Goal: Task Accomplishment & Management: Use online tool/utility

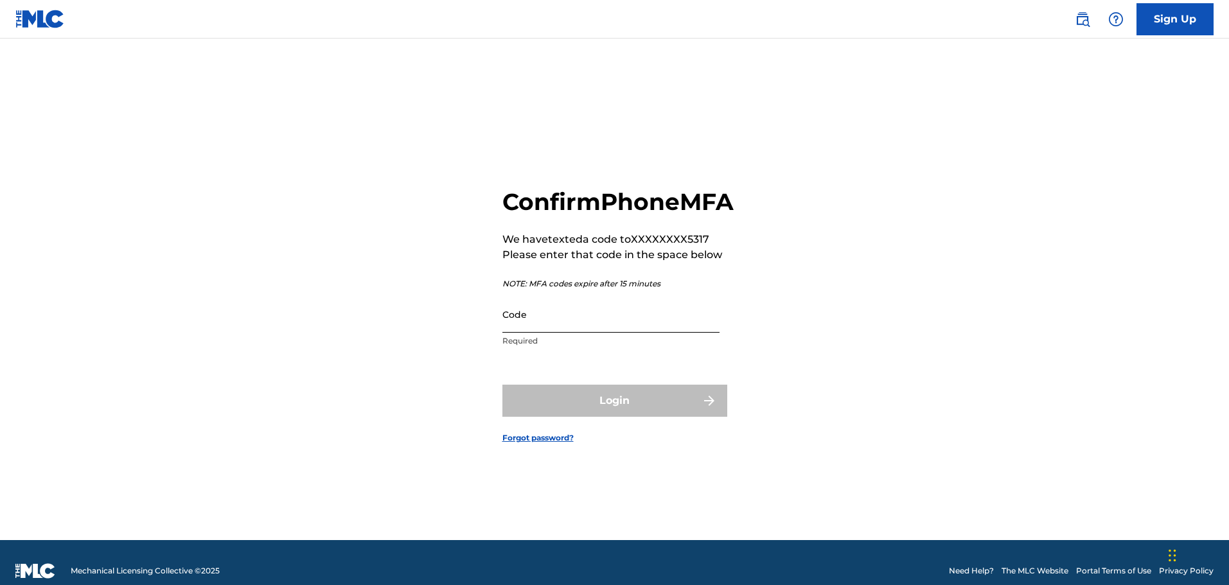
click at [556, 333] on input "Code" at bounding box center [611, 314] width 217 height 37
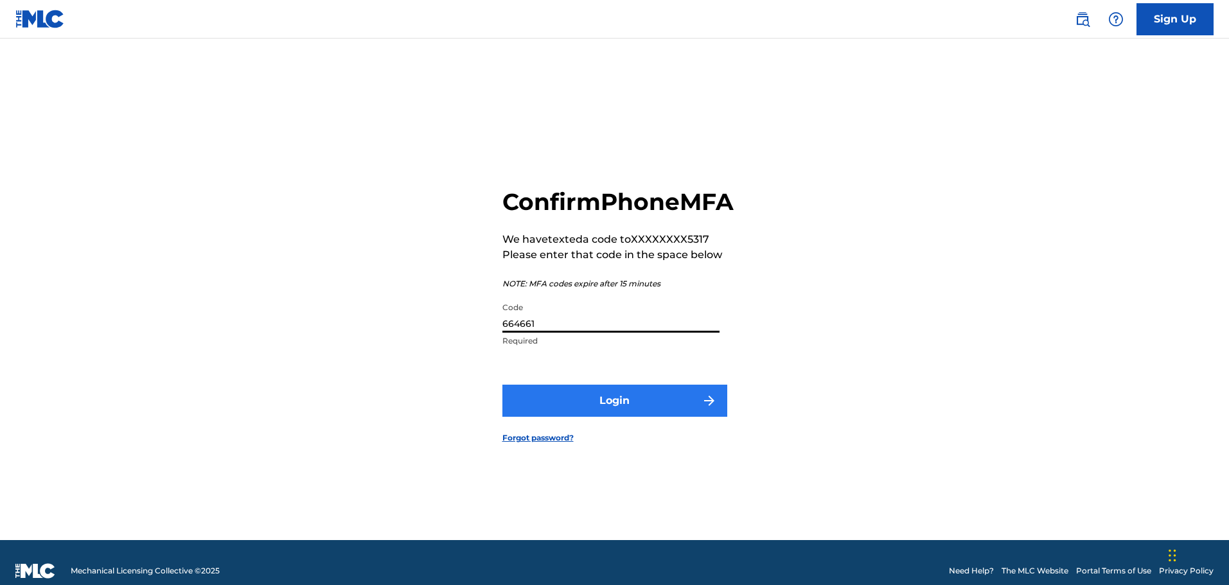
type input "664661"
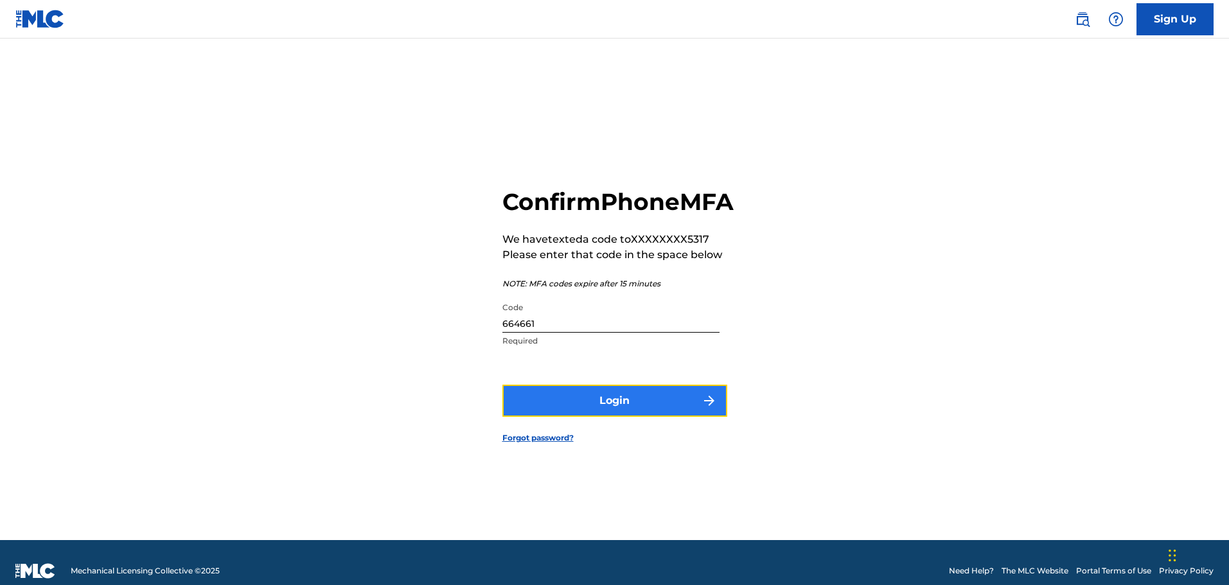
click at [601, 409] on button "Login" at bounding box center [615, 401] width 225 height 32
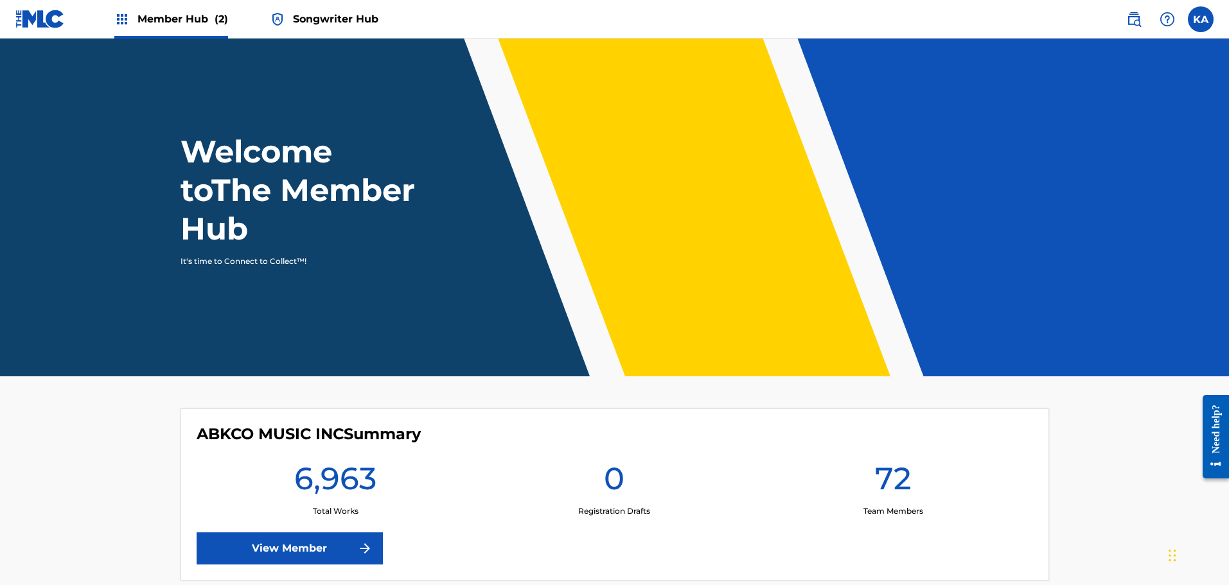
click at [334, 15] on span "Songwriter Hub" at bounding box center [335, 19] width 85 height 15
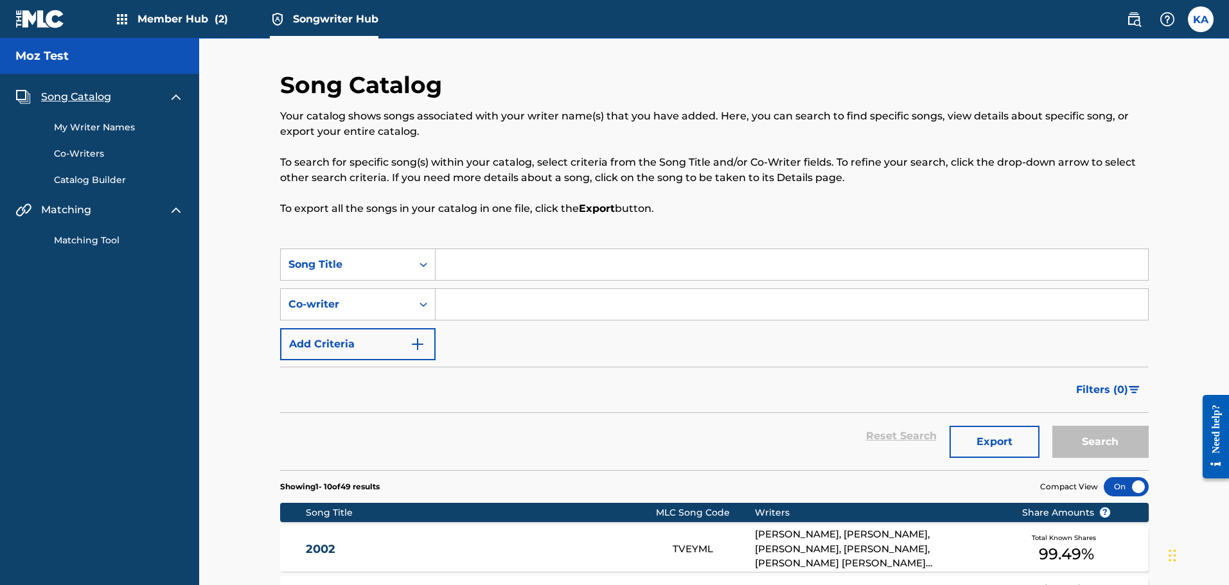
click at [109, 129] on link "My Writer Names" at bounding box center [119, 127] width 130 height 13
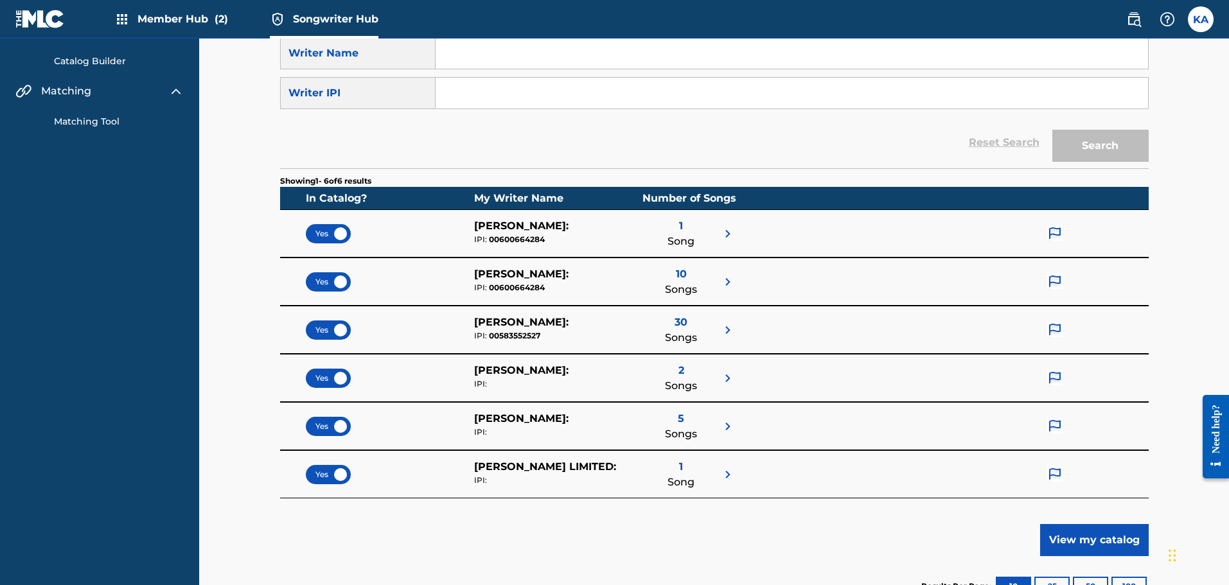
scroll to position [162, 0]
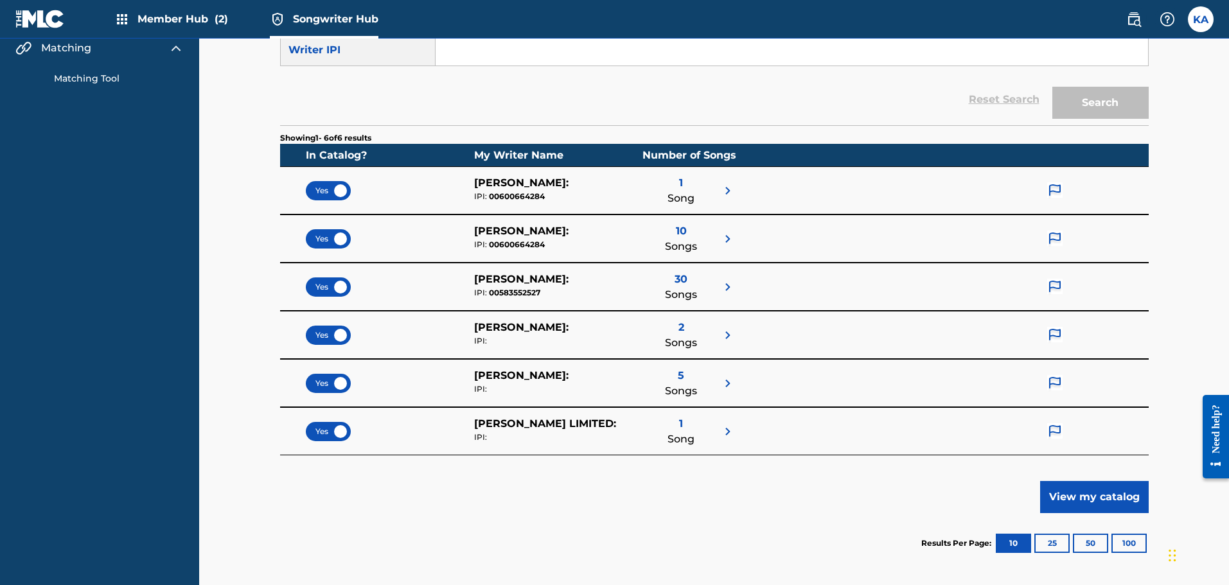
click at [337, 190] on div "Yes" at bounding box center [328, 190] width 45 height 19
click at [337, 237] on div "Yes" at bounding box center [328, 238] width 45 height 19
click at [337, 284] on div "Yes" at bounding box center [328, 287] width 45 height 19
click at [334, 334] on span "Yes" at bounding box center [329, 336] width 26 height 12
click at [342, 379] on div "Yes" at bounding box center [328, 383] width 45 height 19
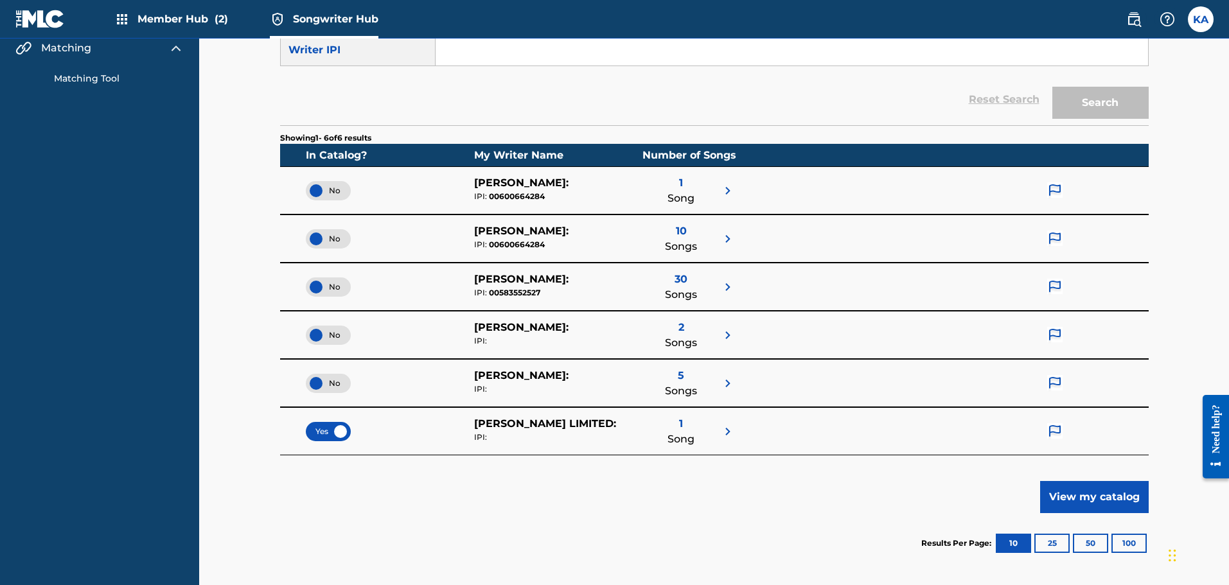
click at [334, 431] on div "Yes" at bounding box center [328, 431] width 45 height 19
click at [1068, 497] on button "View my catalog" at bounding box center [1095, 497] width 109 height 32
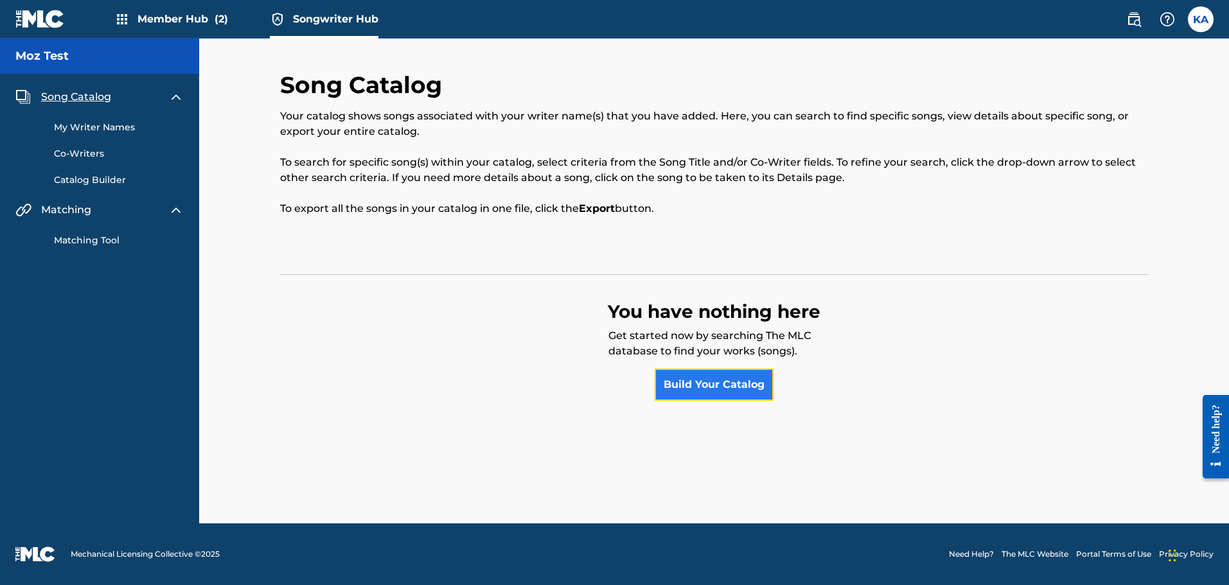
click at [705, 377] on link "Build Your Catalog" at bounding box center [714, 385] width 119 height 32
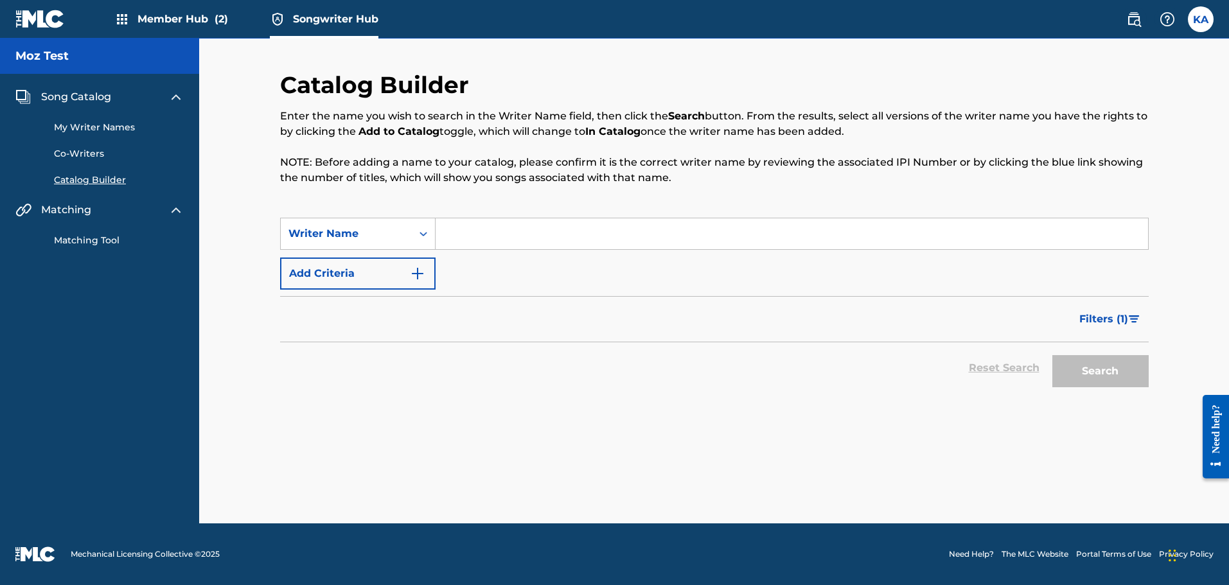
click at [527, 235] on input "Search Form" at bounding box center [792, 234] width 713 height 31
type input "[PERSON_NAME]"
click at [1053, 355] on button "Search" at bounding box center [1101, 371] width 96 height 32
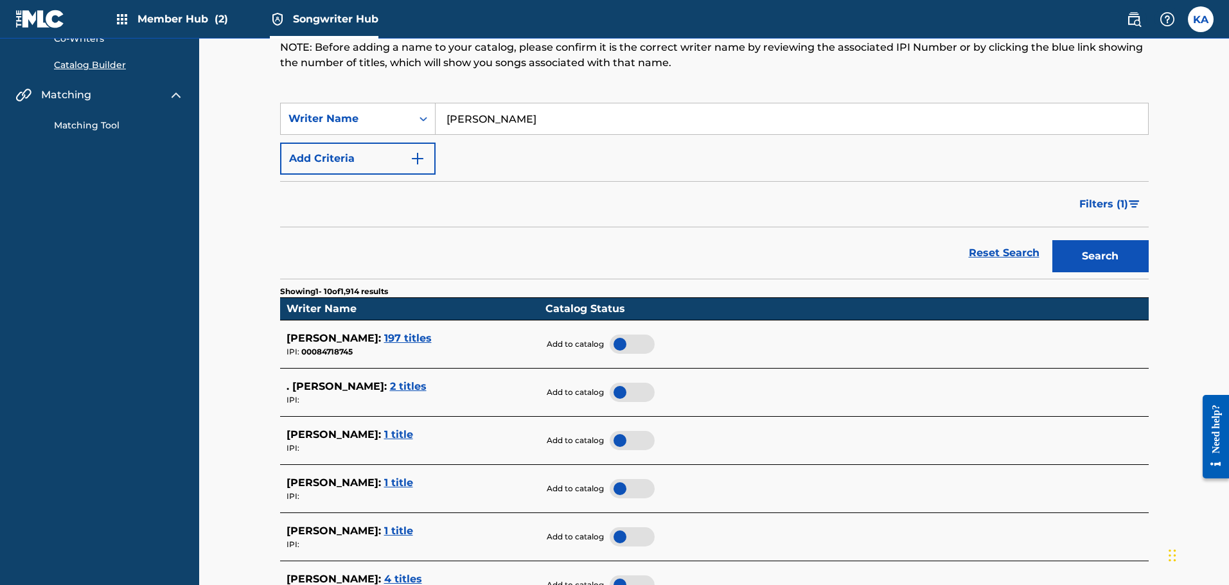
scroll to position [105, 0]
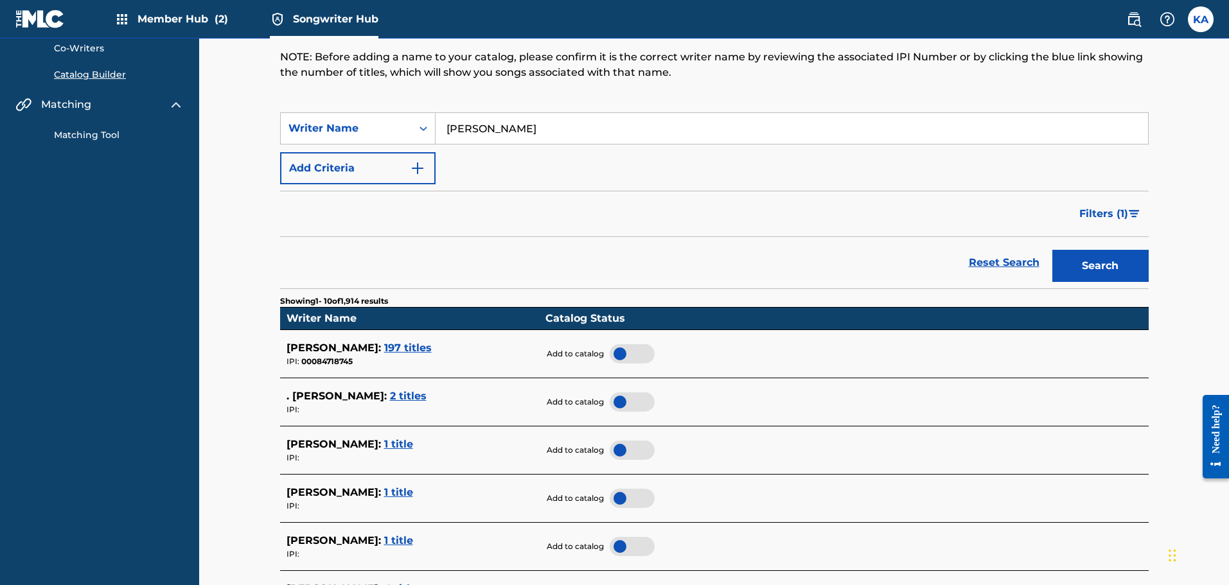
click at [623, 354] on div at bounding box center [632, 353] width 45 height 19
click at [390, 398] on span "2 titles" at bounding box center [408, 396] width 37 height 12
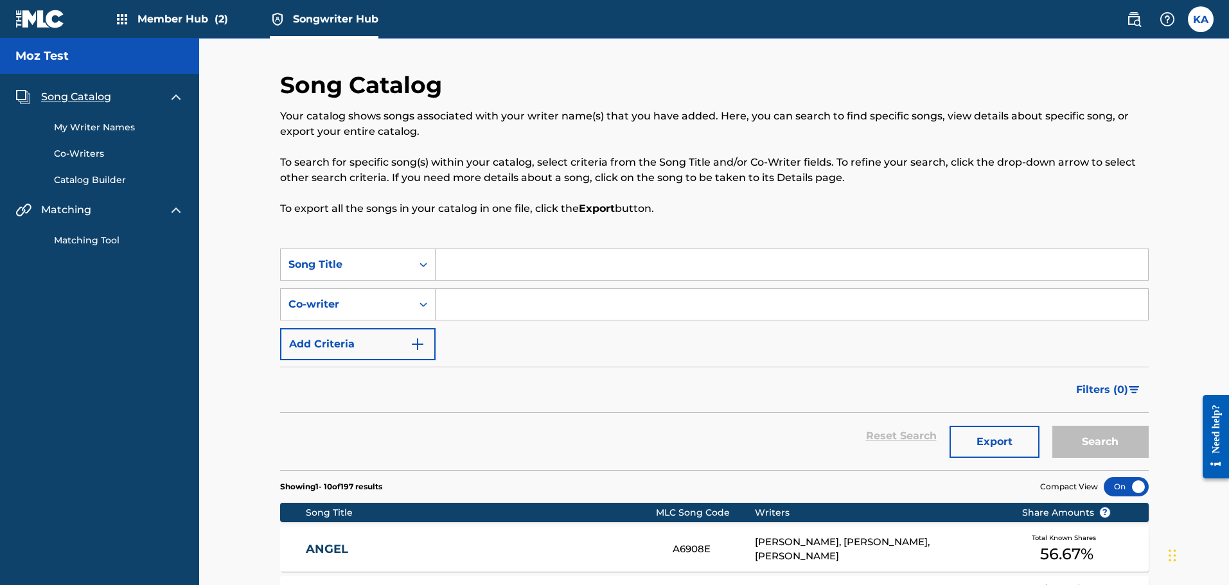
click at [104, 128] on link "My Writer Names" at bounding box center [119, 127] width 130 height 13
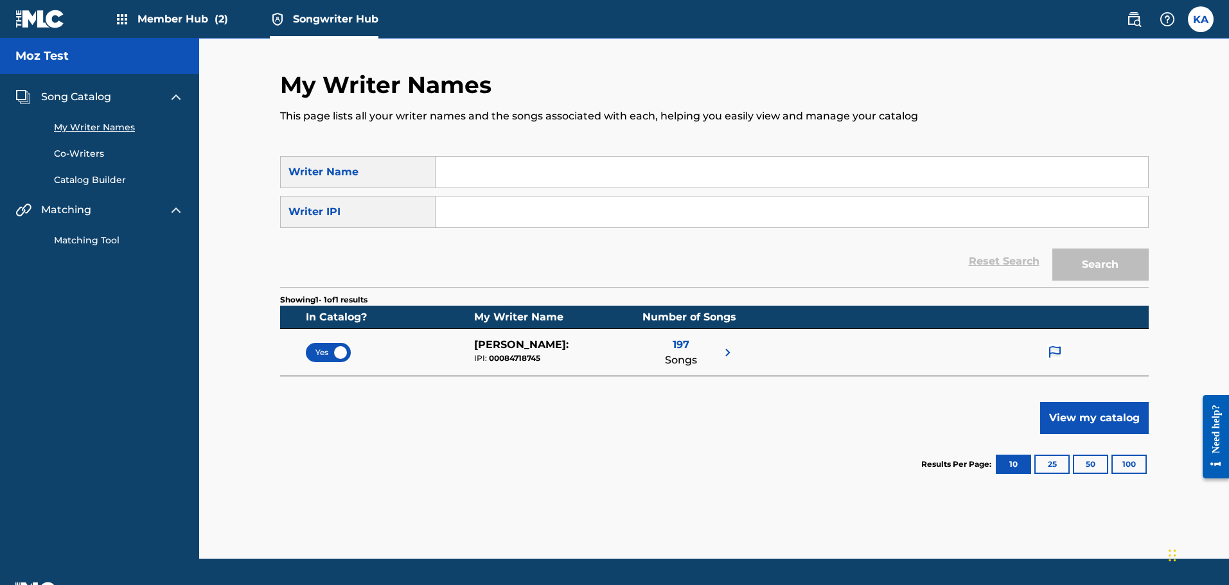
click at [501, 173] on input "Search Form" at bounding box center [792, 172] width 713 height 31
click at [111, 179] on link "Catalog Builder" at bounding box center [119, 180] width 130 height 13
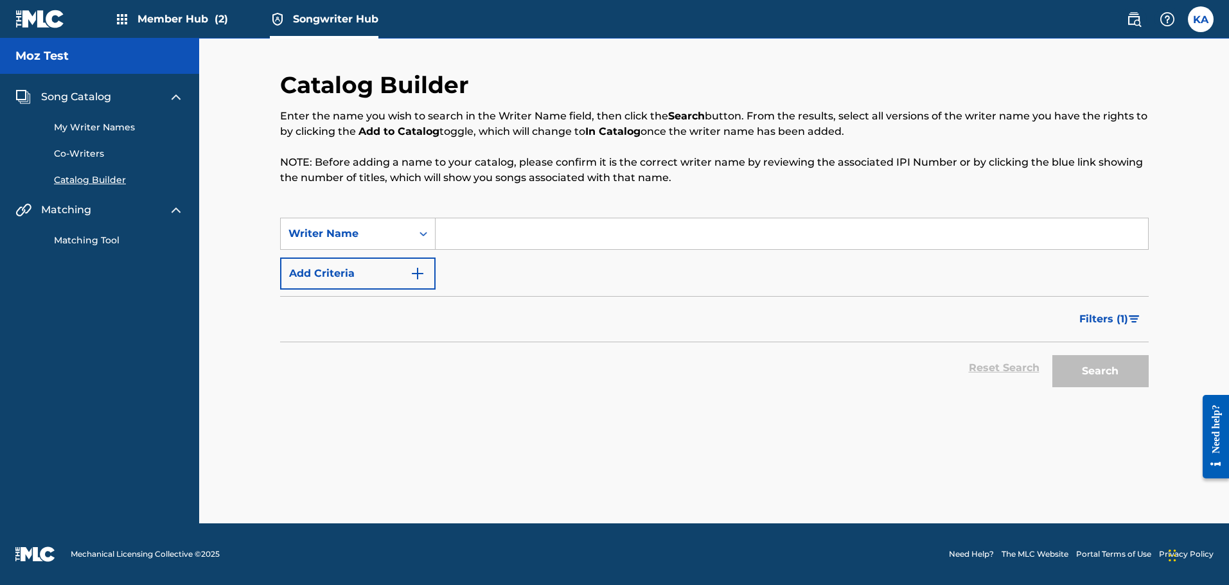
click at [481, 233] on input "Search Form" at bounding box center [792, 234] width 713 height 31
type input "[PERSON_NAME]"
click at [1100, 318] on span "Filters ( 1 )" at bounding box center [1104, 319] width 49 height 15
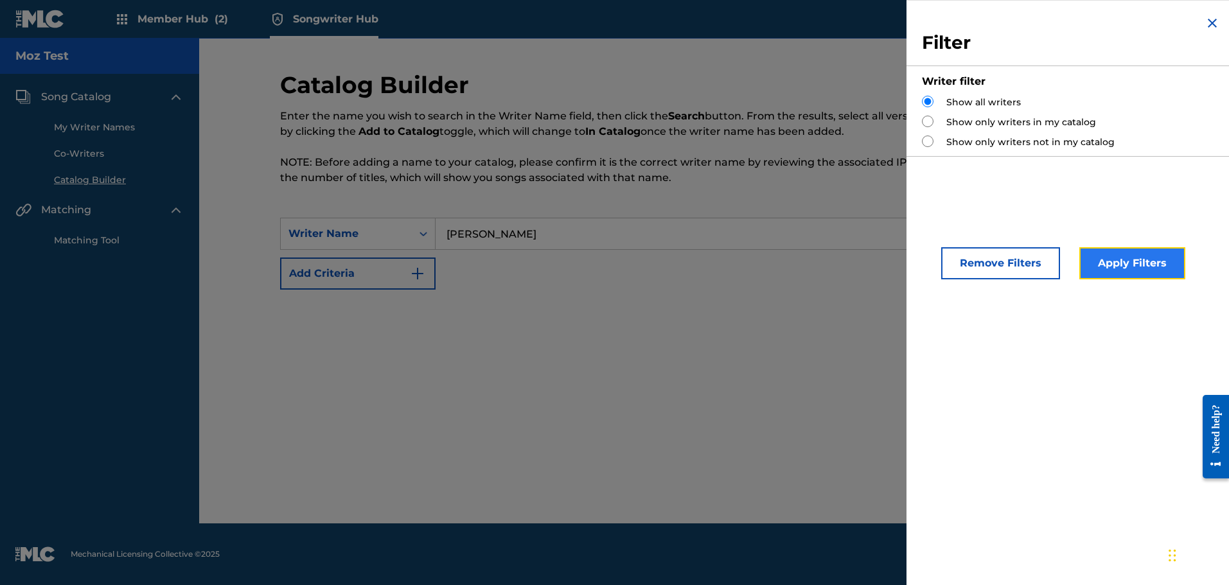
click at [1100, 262] on button "Apply Filters" at bounding box center [1133, 263] width 106 height 32
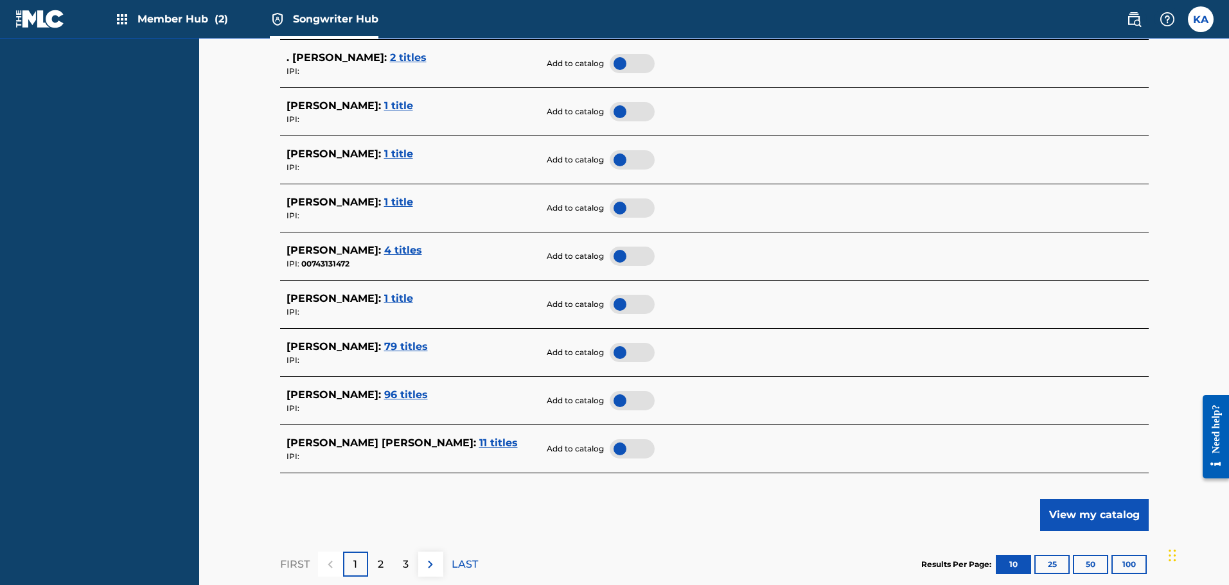
scroll to position [441, 0]
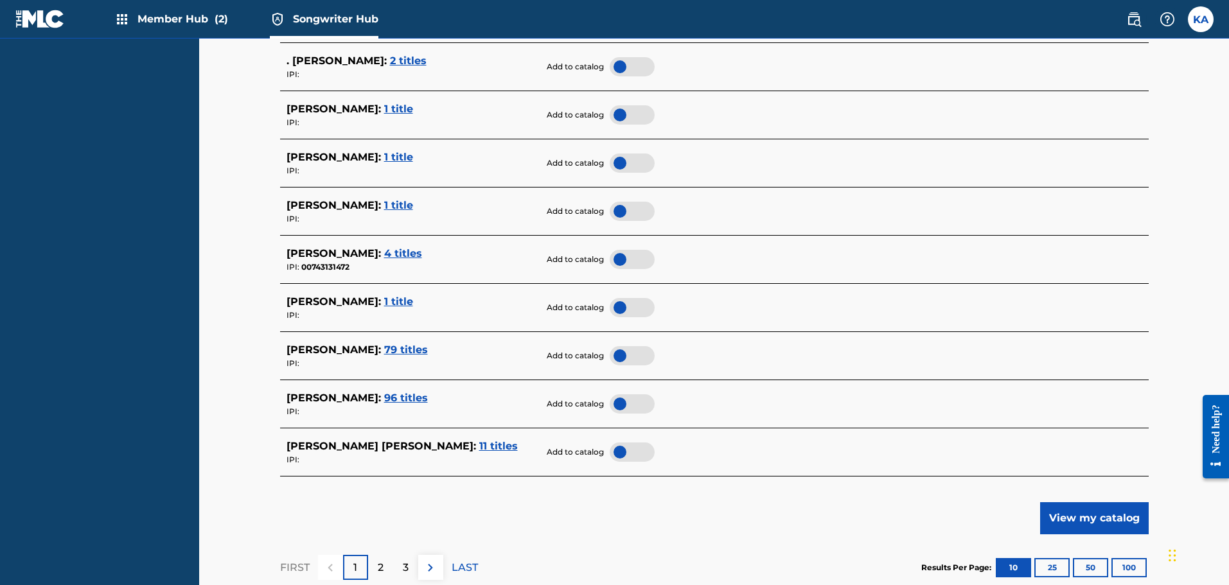
click at [617, 453] on div at bounding box center [632, 452] width 45 height 19
click at [638, 448] on div at bounding box center [632, 452] width 45 height 19
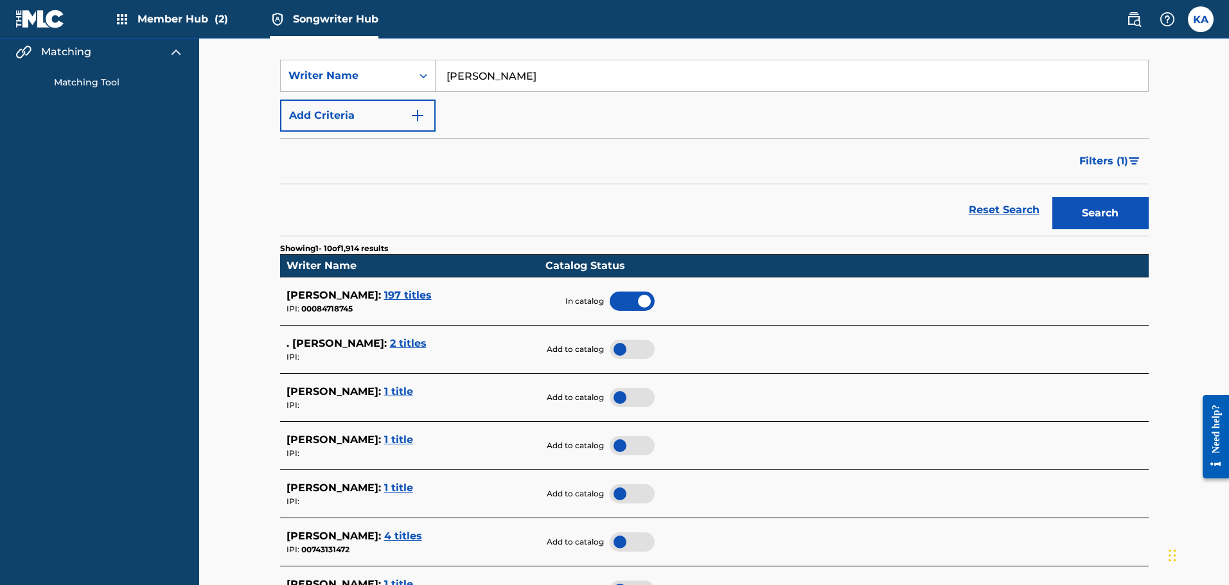
scroll to position [156, 0]
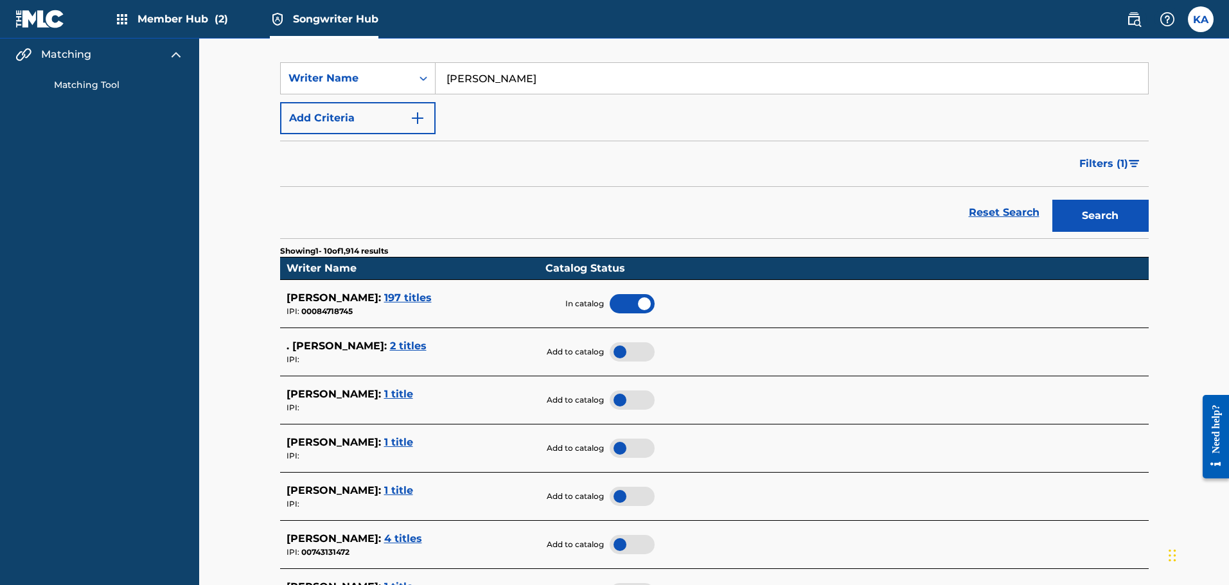
click at [636, 303] on div at bounding box center [632, 303] width 45 height 19
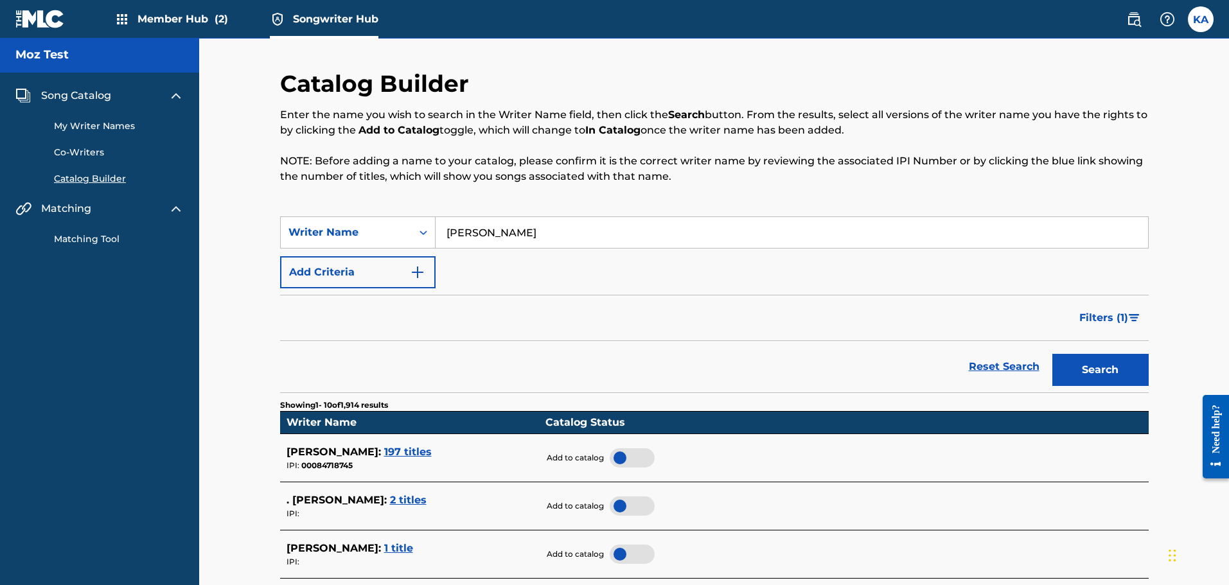
scroll to position [0, 0]
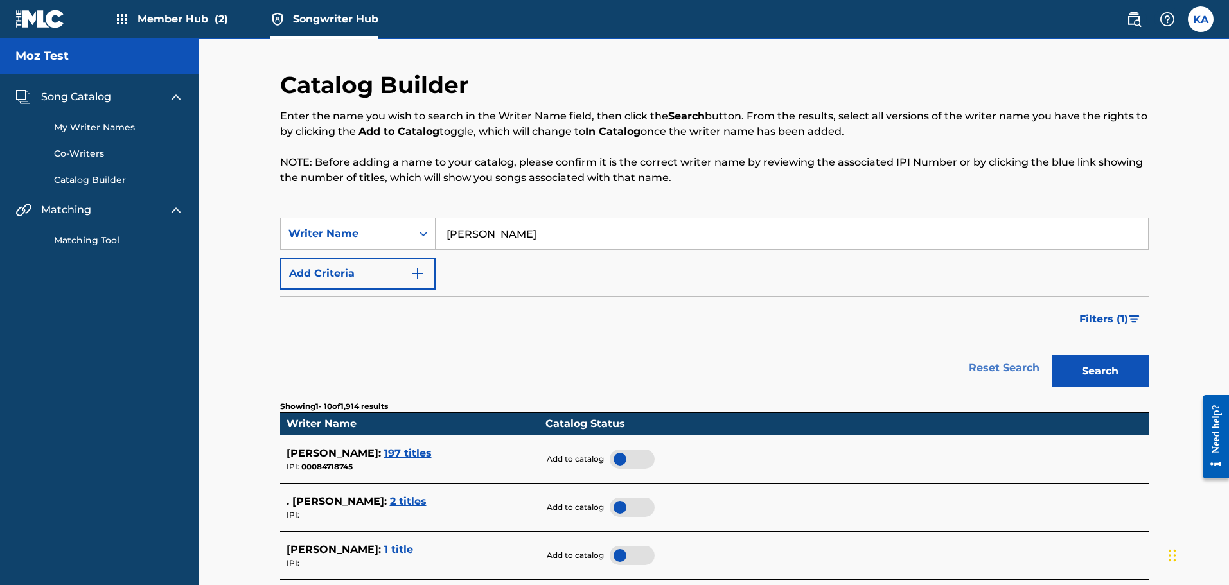
click at [1022, 369] on link "Reset Search" at bounding box center [1005, 368] width 84 height 28
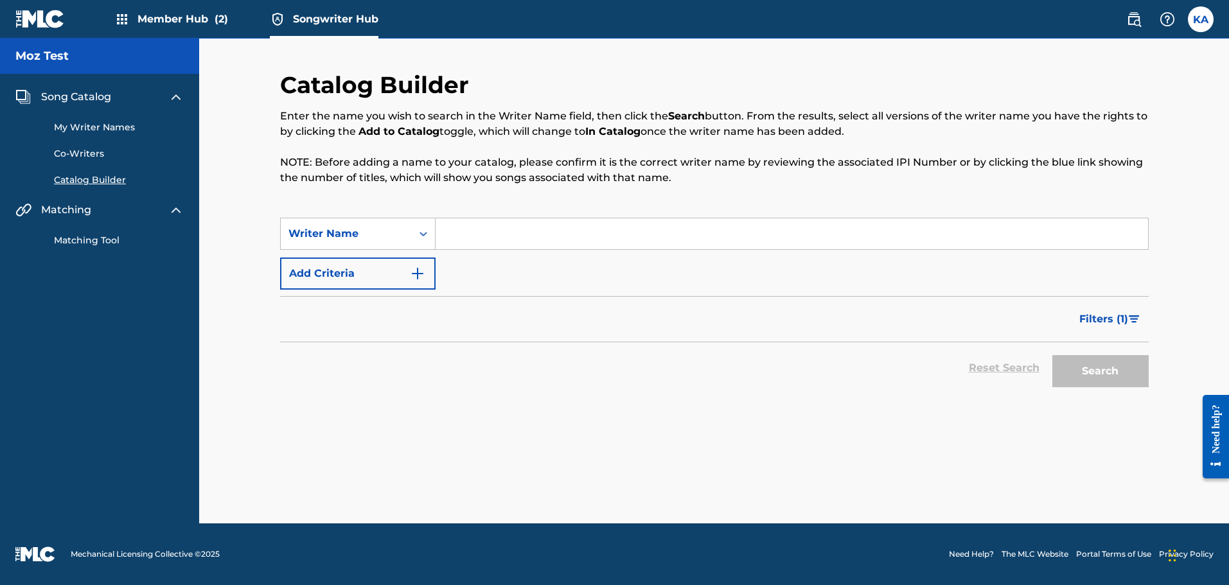
click at [99, 240] on link "Matching Tool" at bounding box center [119, 240] width 130 height 13
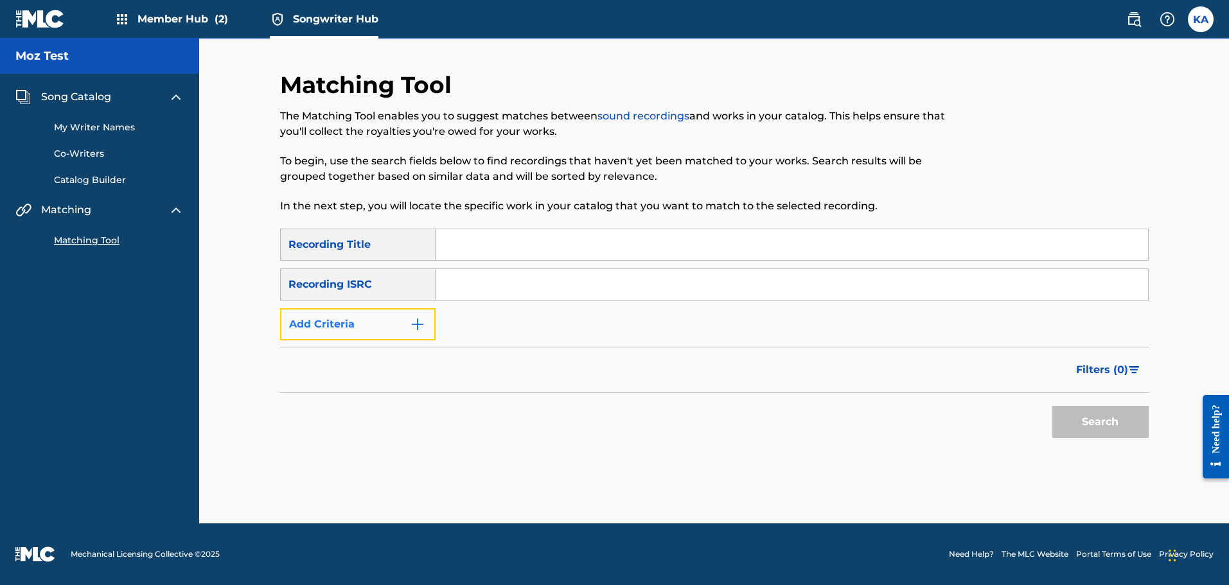
click at [393, 317] on button "Add Criteria" at bounding box center [358, 324] width 156 height 32
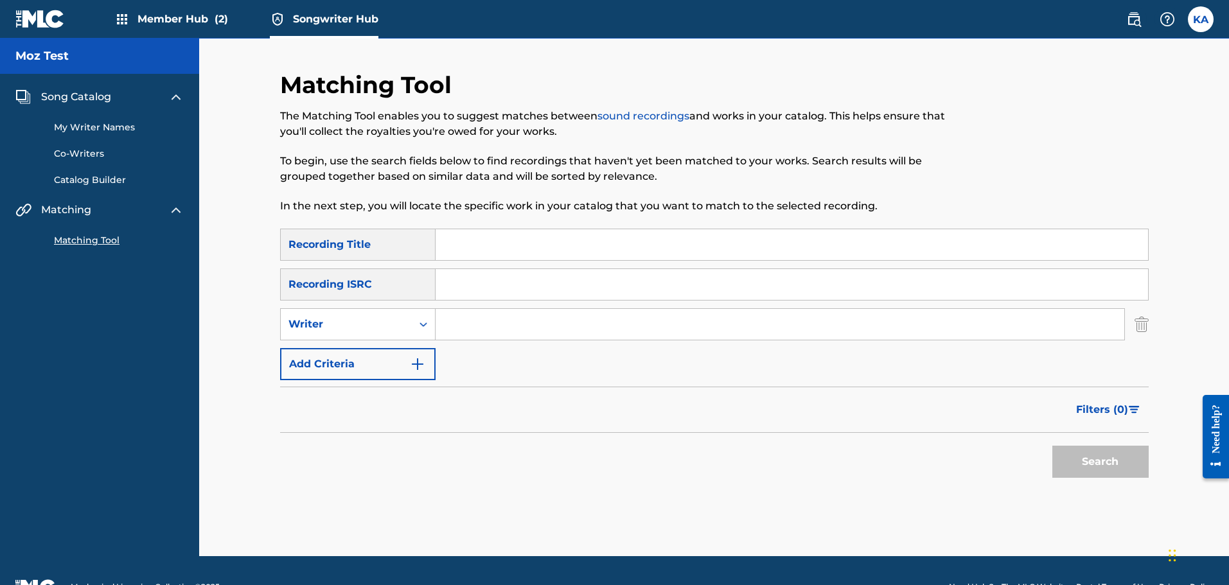
click at [467, 324] on input "Search Form" at bounding box center [780, 324] width 689 height 31
type input "[PERSON_NAME]"
click at [1053, 446] on button "Search" at bounding box center [1101, 462] width 96 height 32
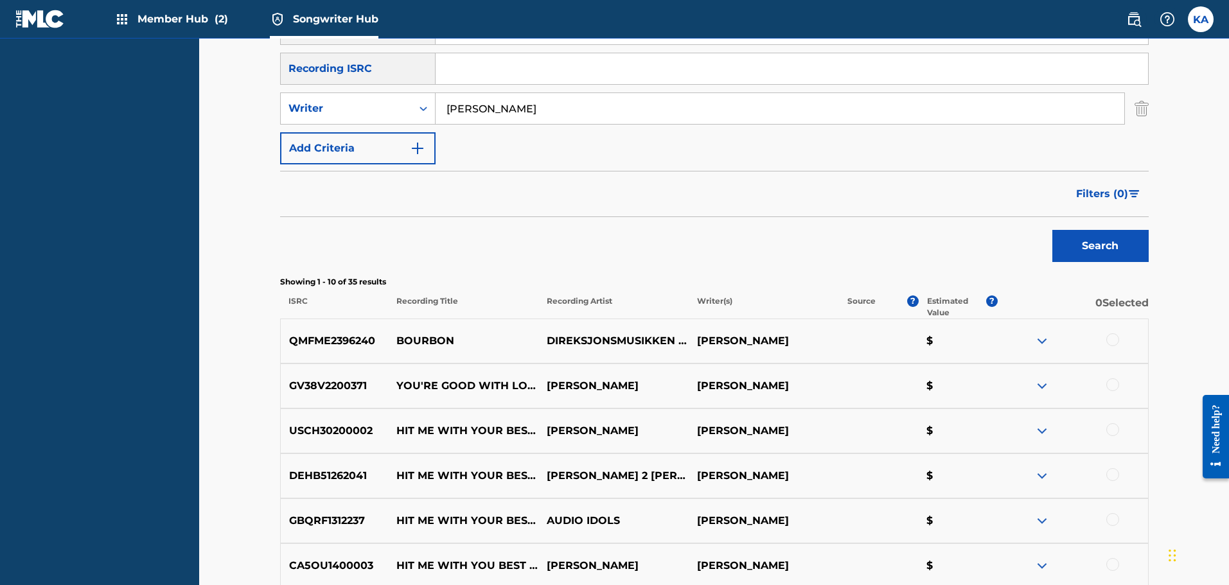
scroll to position [251, 0]
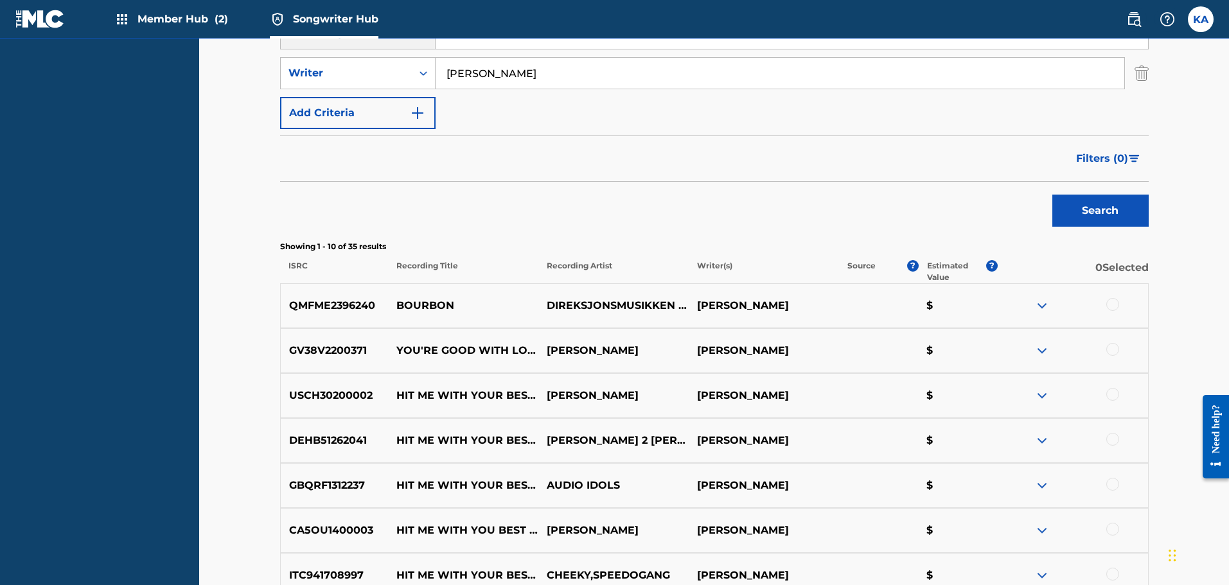
click at [1055, 392] on div at bounding box center [1073, 395] width 150 height 15
click at [1042, 395] on img at bounding box center [1042, 395] width 15 height 15
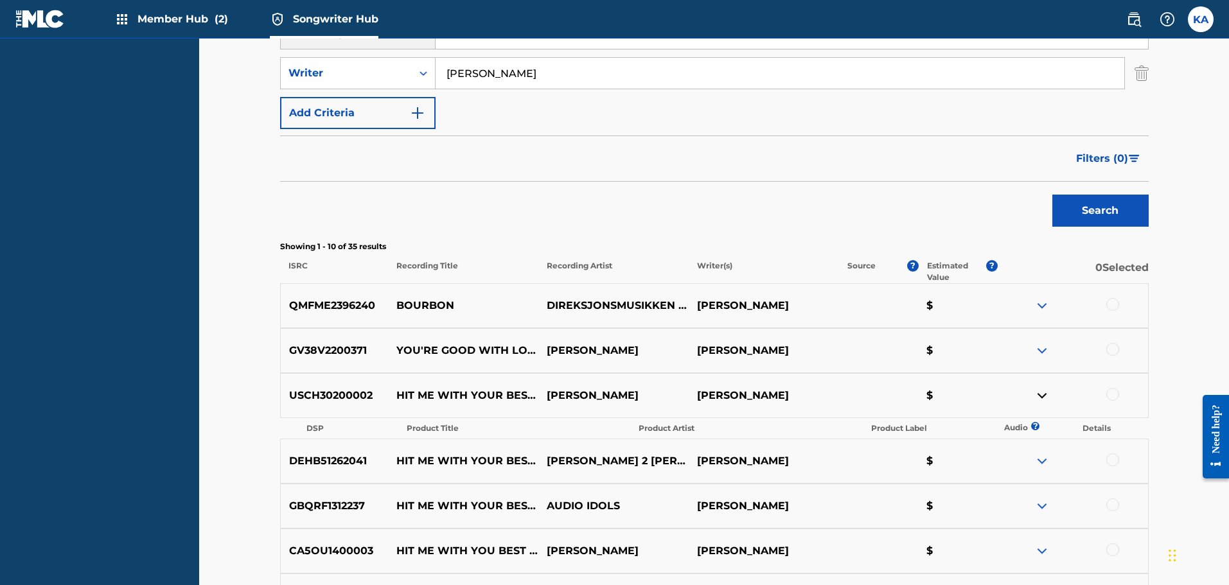
click at [1041, 402] on img at bounding box center [1042, 395] width 15 height 15
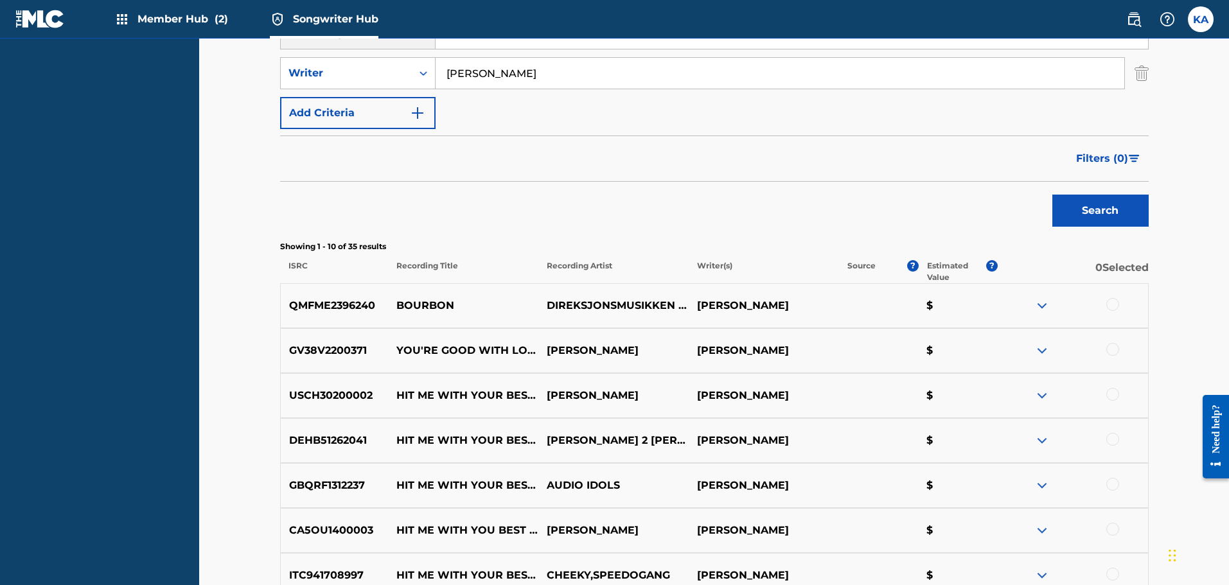
click at [1038, 436] on img at bounding box center [1042, 440] width 15 height 15
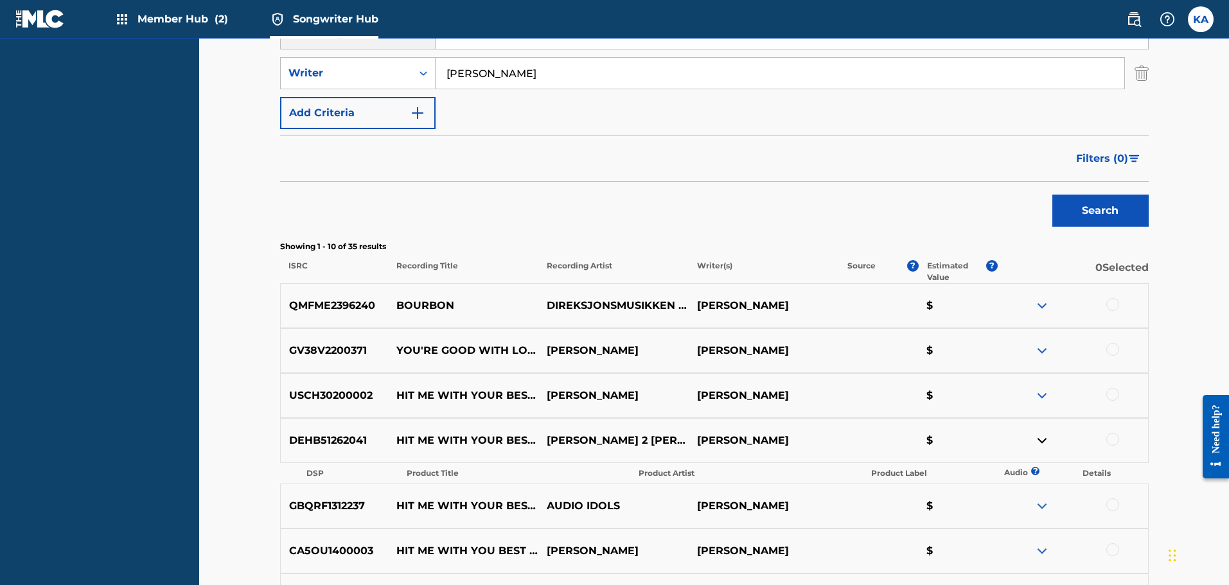
click at [1038, 436] on img at bounding box center [1042, 440] width 15 height 15
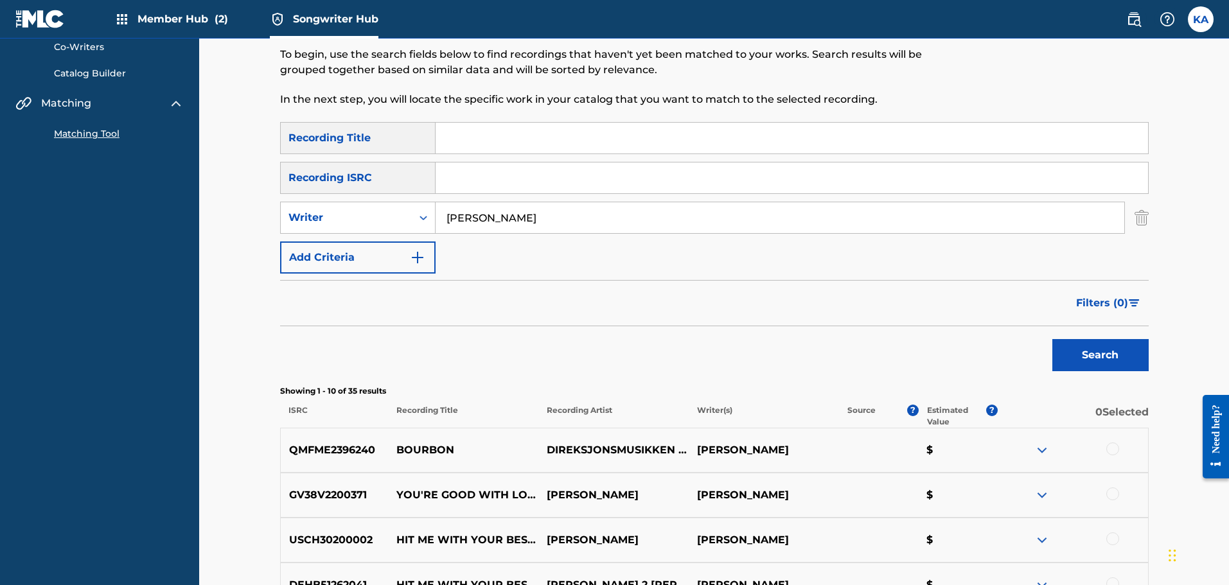
scroll to position [98, 0]
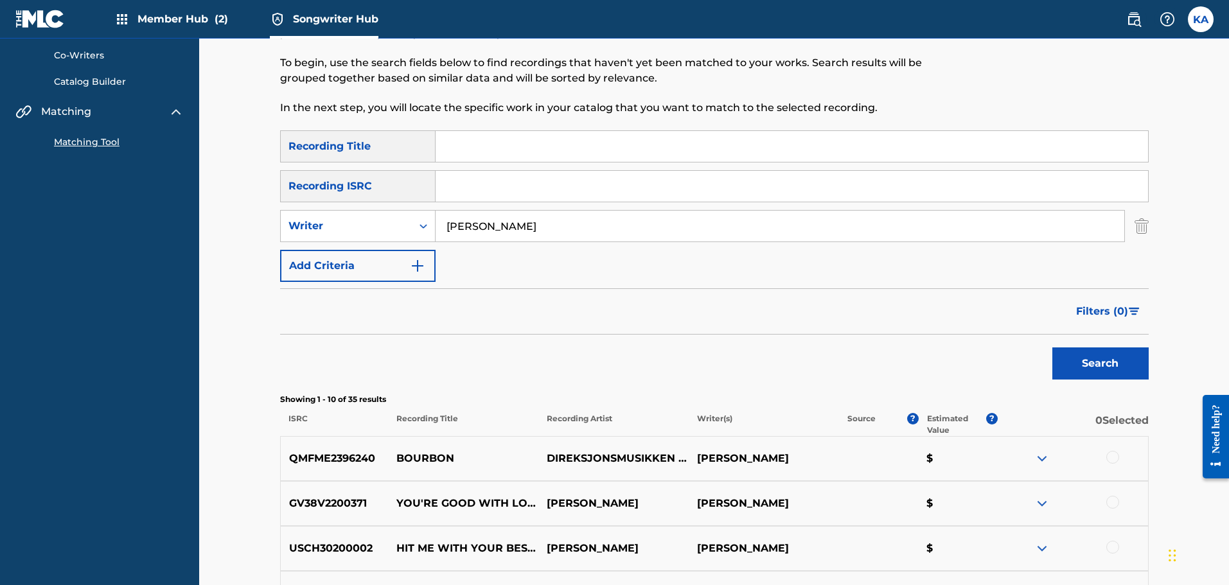
click at [497, 139] on input "Search Form" at bounding box center [792, 146] width 713 height 31
type input "Hit Me With Your Best Shot"
click at [1053, 348] on button "Search" at bounding box center [1101, 364] width 96 height 32
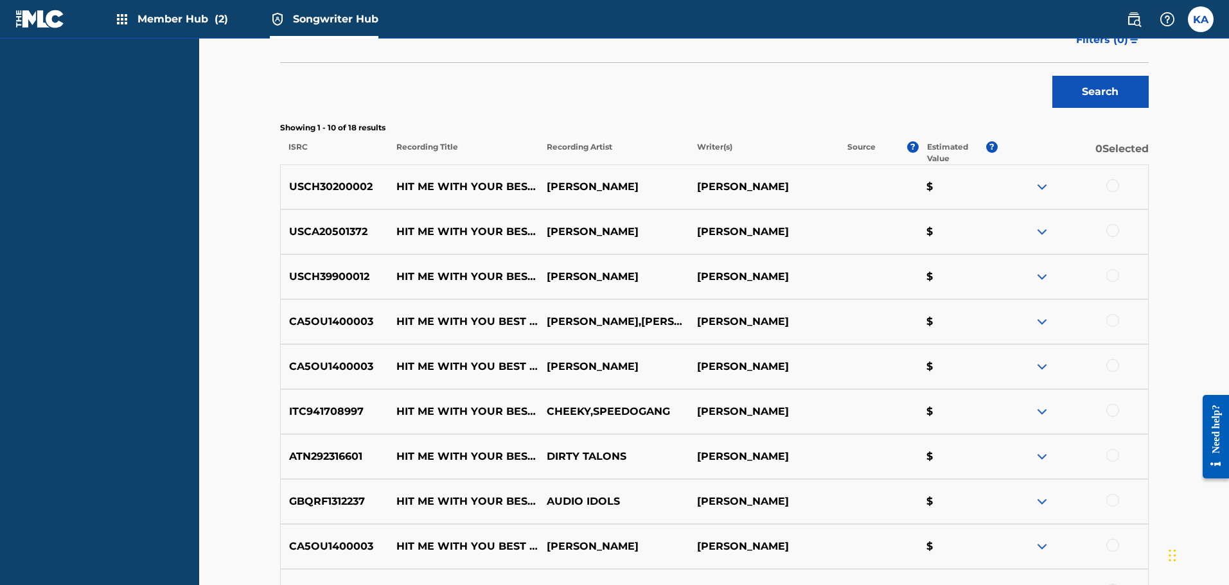
scroll to position [386, 0]
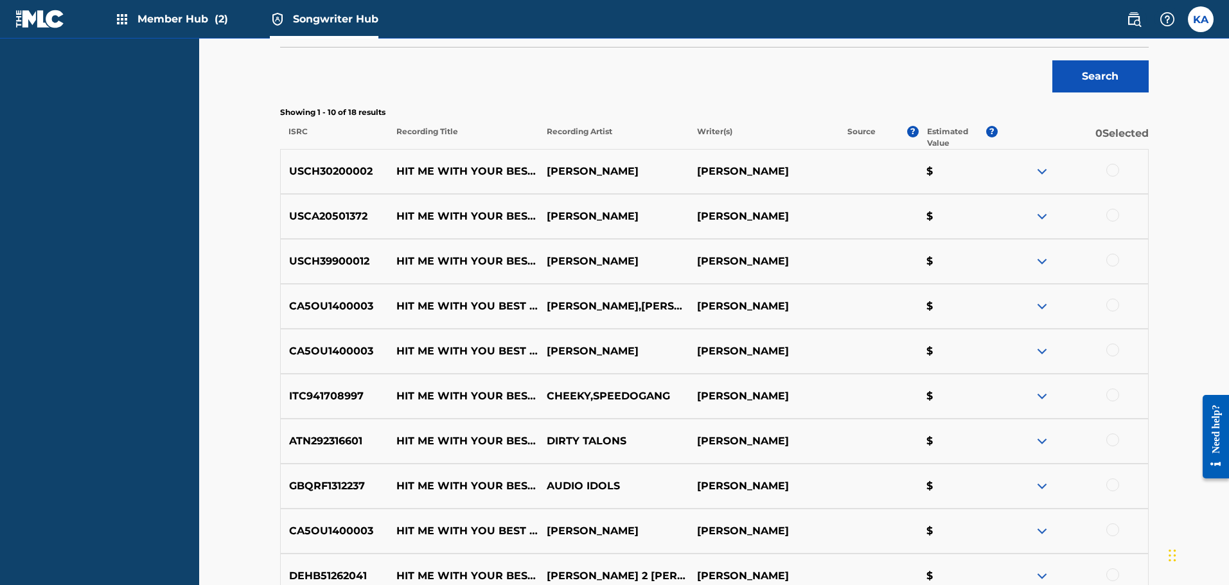
click at [1040, 397] on img at bounding box center [1042, 396] width 15 height 15
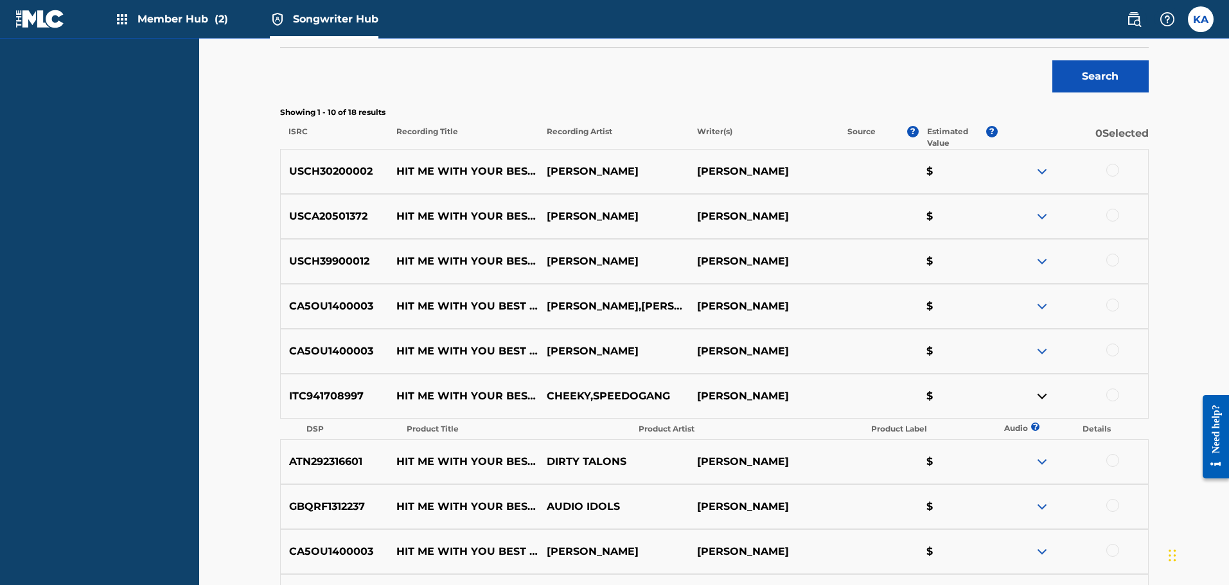
click at [1040, 397] on img at bounding box center [1042, 396] width 15 height 15
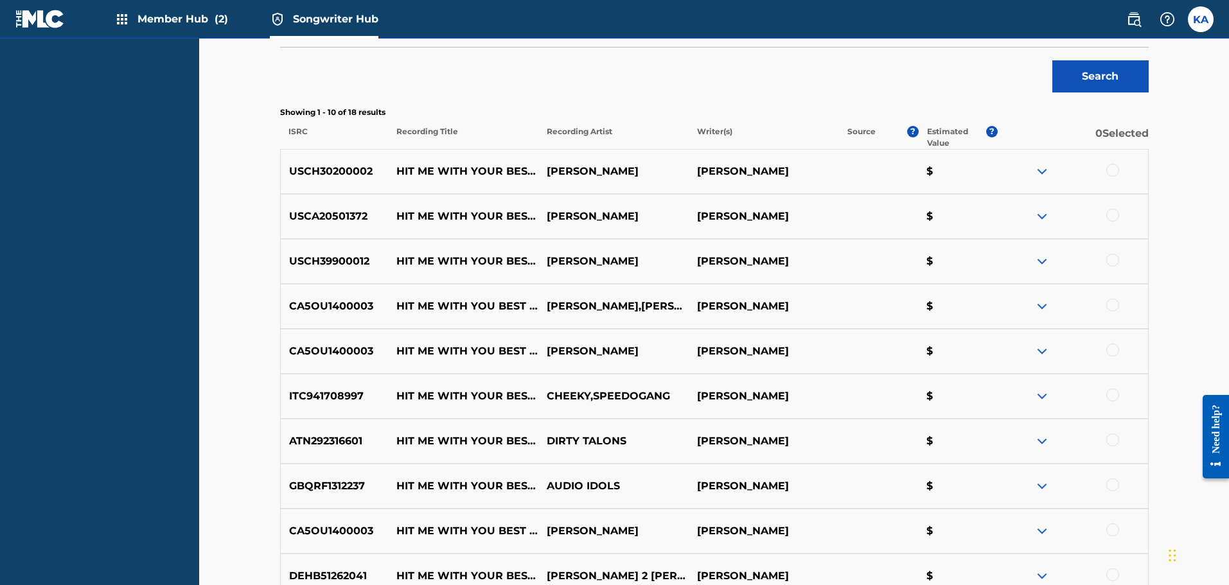
click at [1041, 443] on img at bounding box center [1042, 441] width 15 height 15
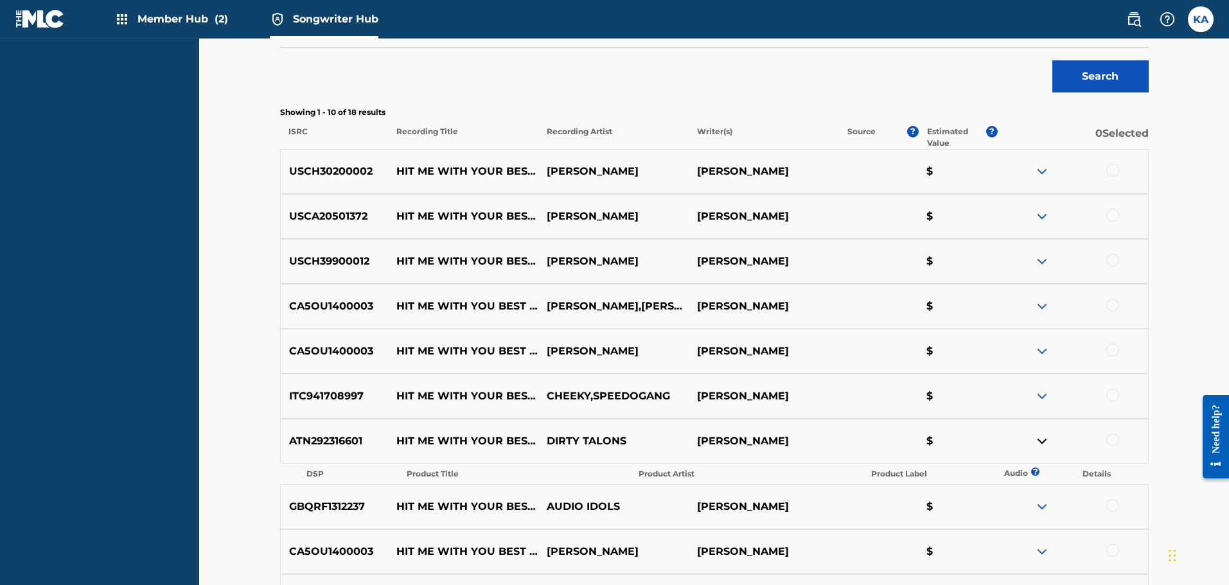
click at [1041, 443] on img at bounding box center [1042, 441] width 15 height 15
click at [1038, 505] on img at bounding box center [1042, 506] width 15 height 15
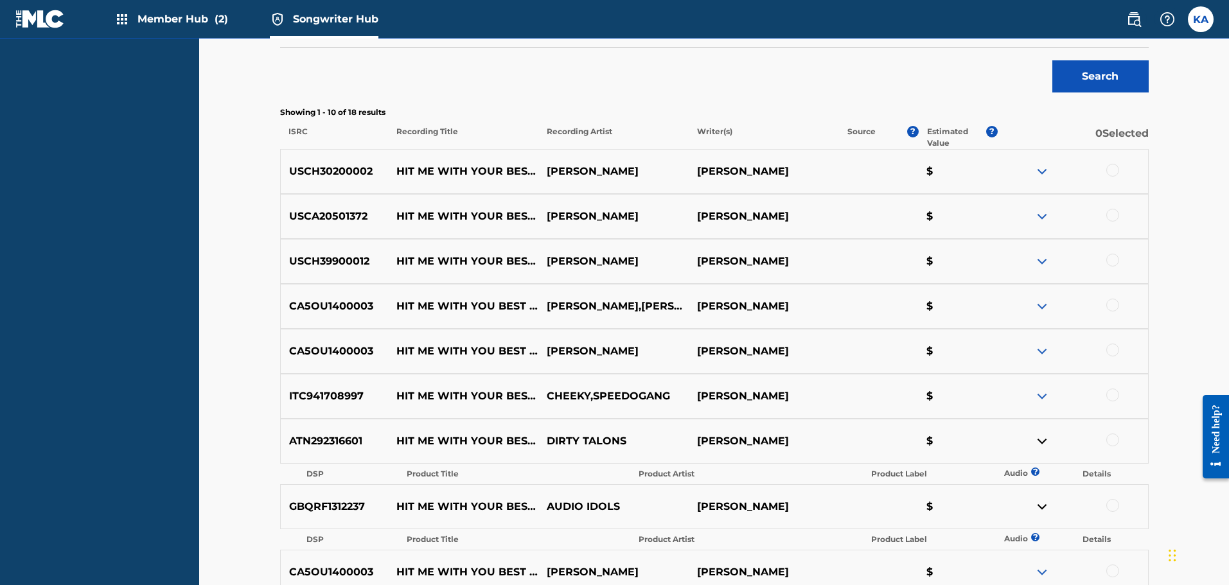
click at [1038, 505] on img at bounding box center [1042, 506] width 15 height 15
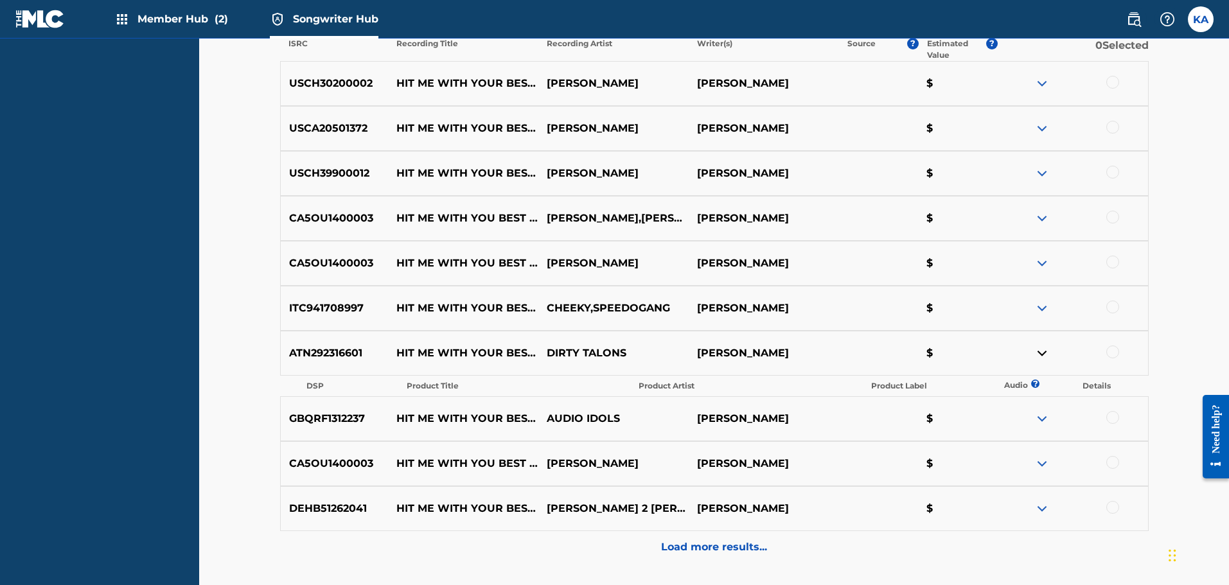
scroll to position [578, 0]
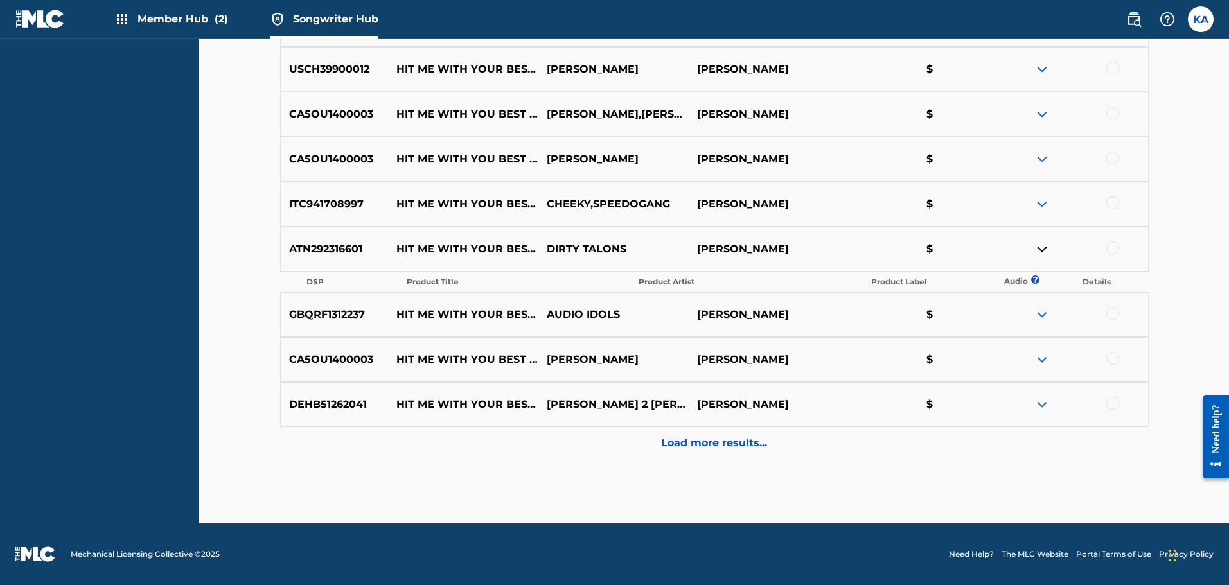
click at [1048, 408] on img at bounding box center [1042, 404] width 15 height 15
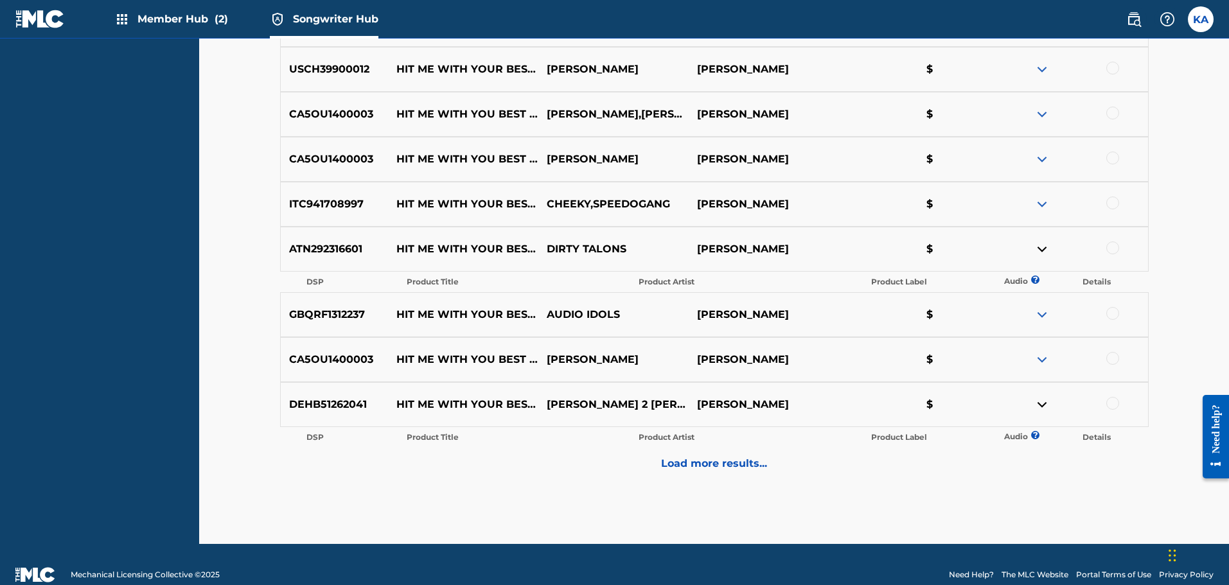
click at [1048, 408] on img at bounding box center [1042, 404] width 15 height 15
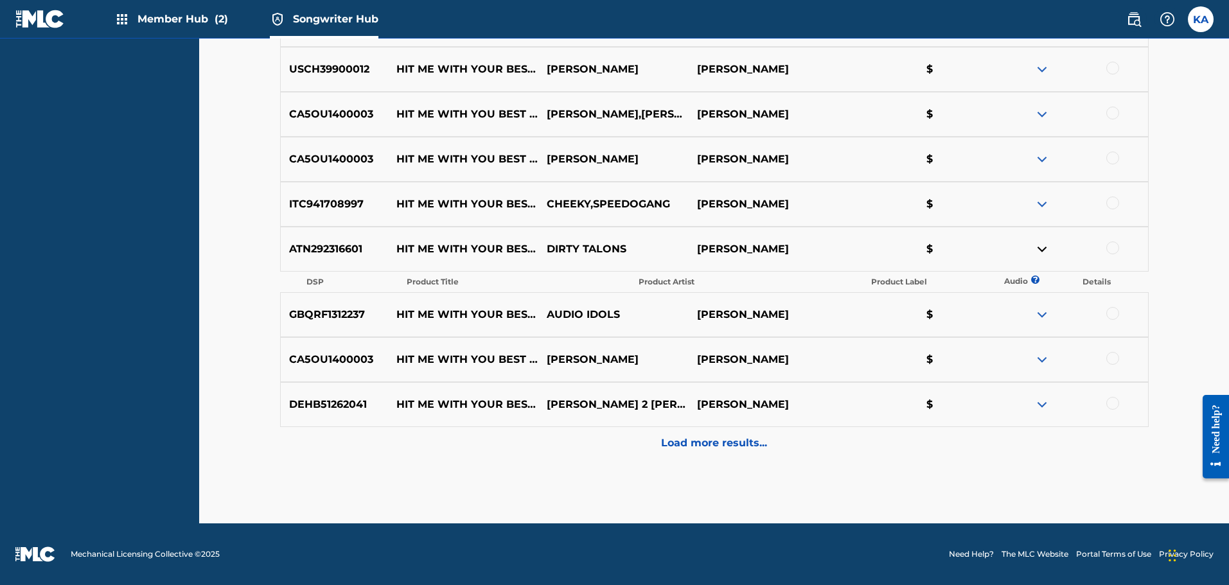
click at [1046, 362] on img at bounding box center [1042, 359] width 15 height 15
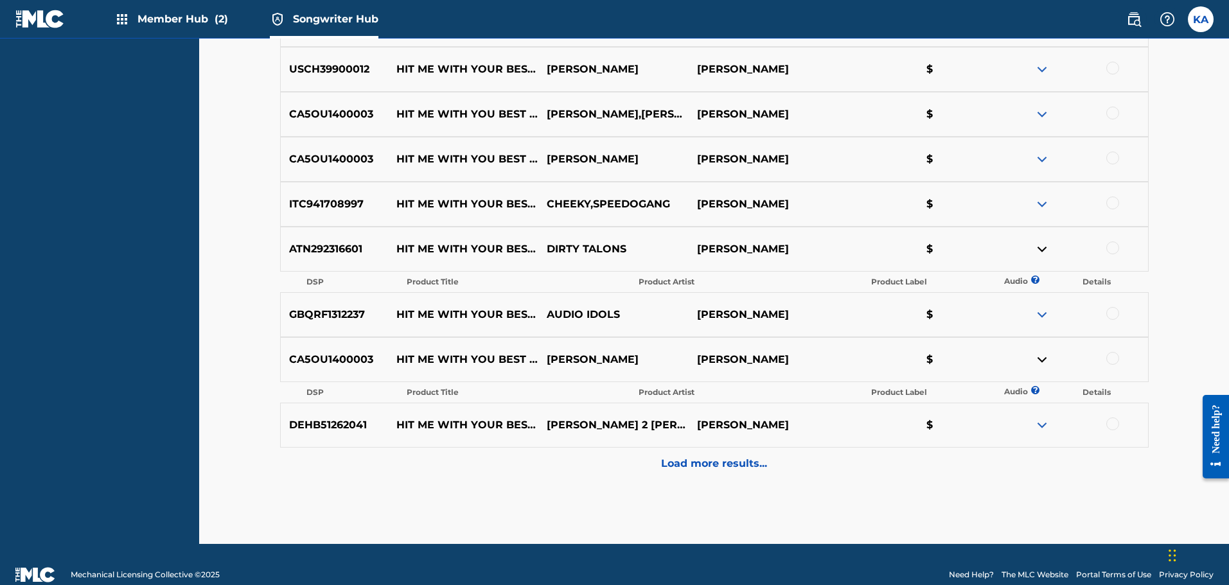
click at [1046, 362] on img at bounding box center [1042, 359] width 15 height 15
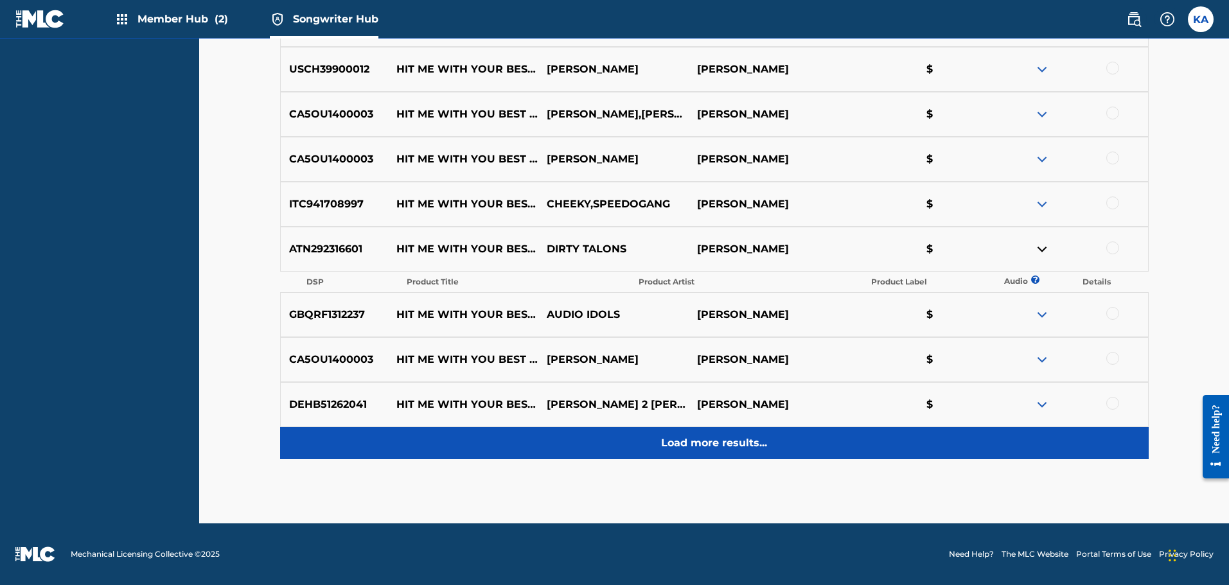
click at [701, 452] on div "Load more results..." at bounding box center [714, 443] width 869 height 32
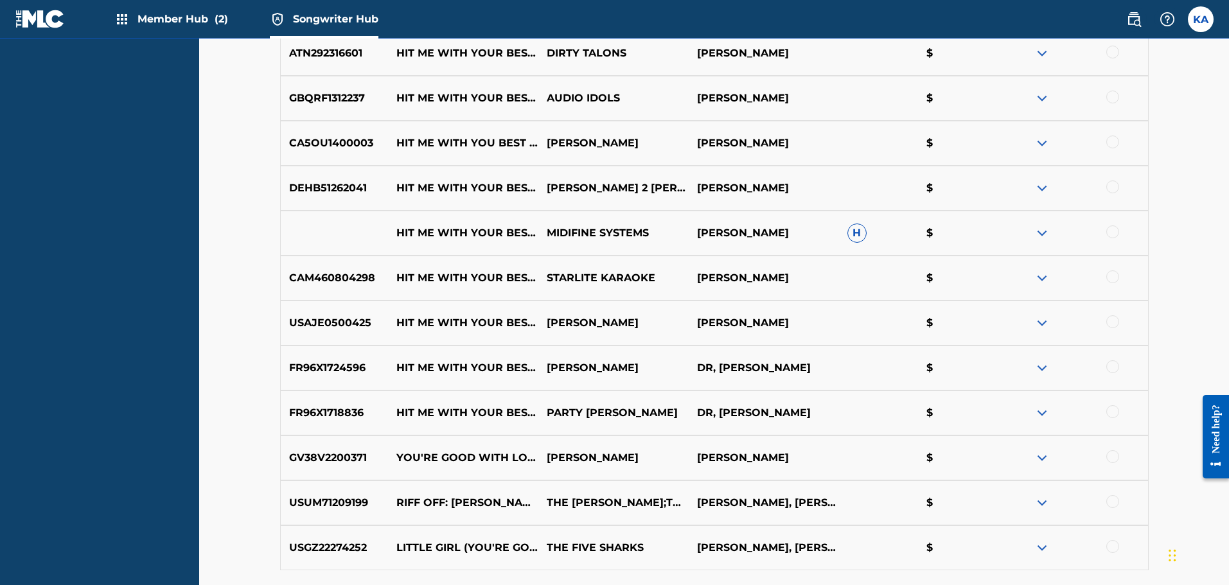
scroll to position [885, 0]
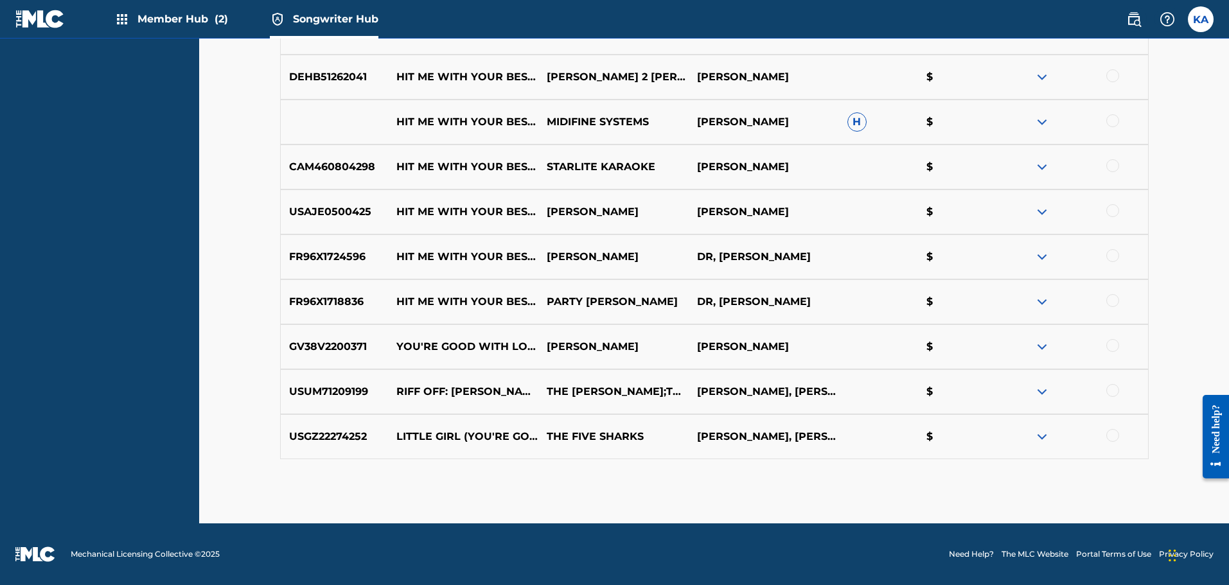
click at [1039, 438] on img at bounding box center [1042, 436] width 15 height 15
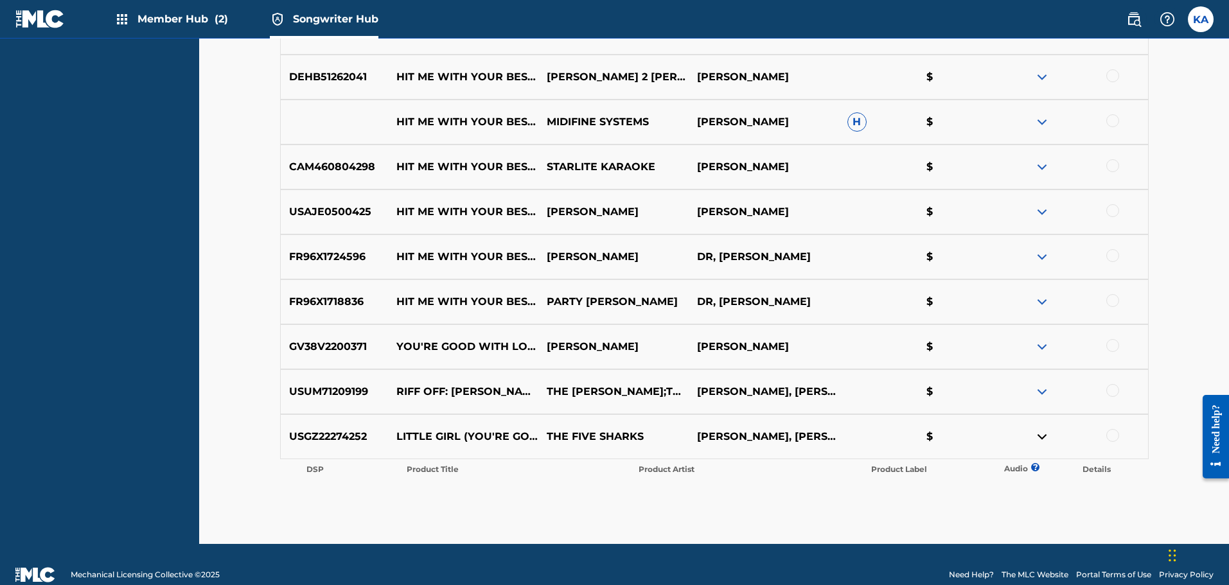
click at [1039, 438] on img at bounding box center [1042, 436] width 15 height 15
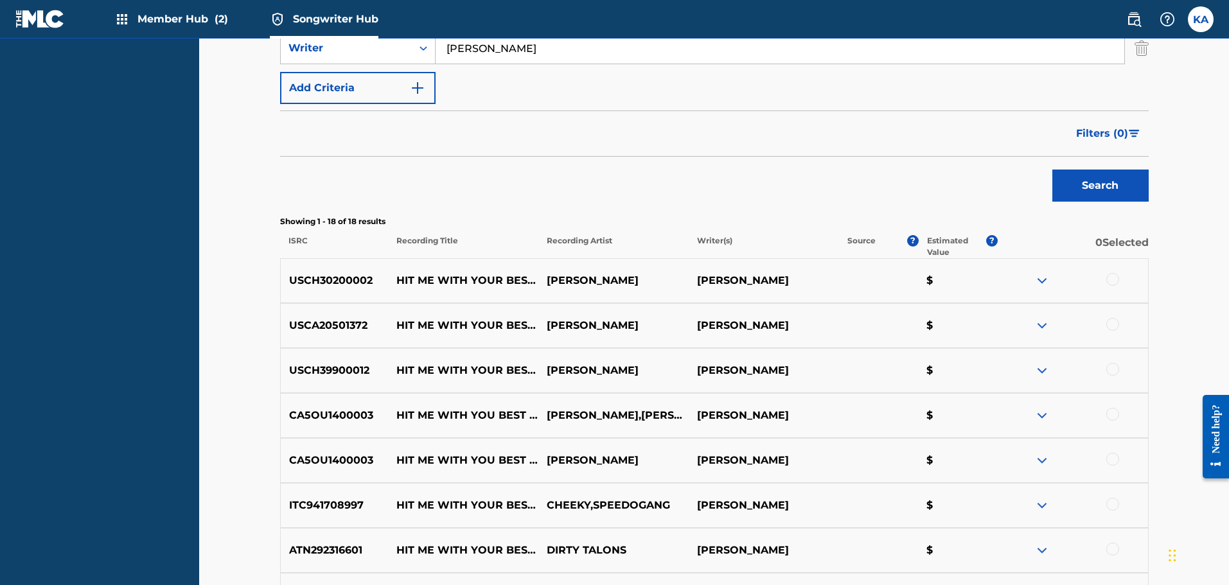
scroll to position [0, 0]
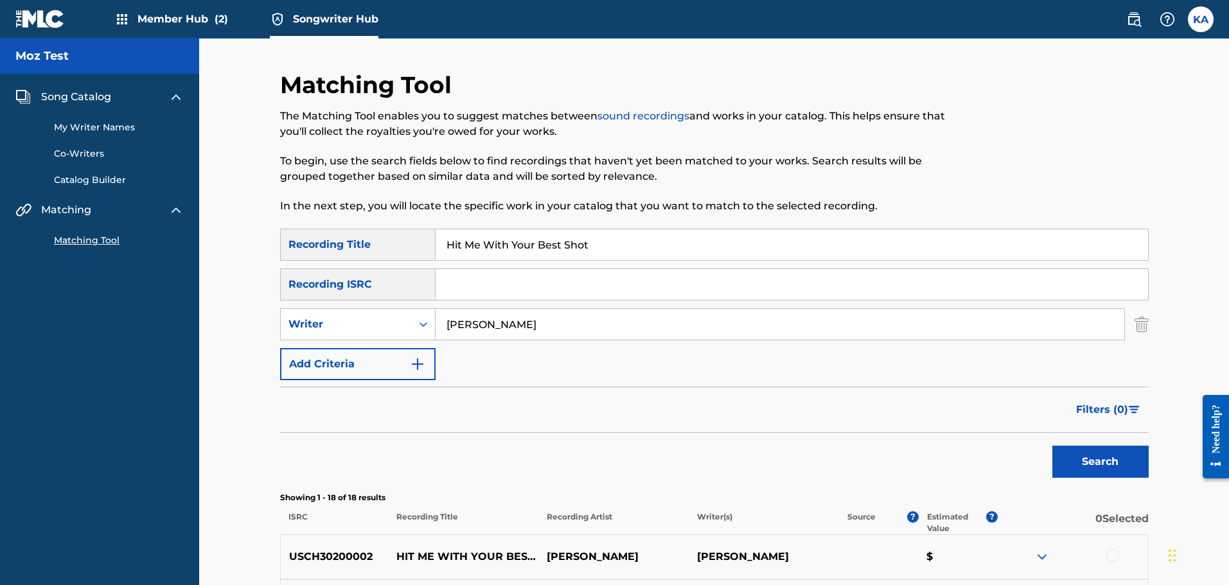
click at [543, 244] on input "Hit Me With Your Best Shot" at bounding box center [792, 244] width 713 height 31
click at [1091, 463] on button "Search" at bounding box center [1101, 462] width 96 height 32
click at [1118, 411] on span "Filters ( 0 )" at bounding box center [1103, 409] width 52 height 15
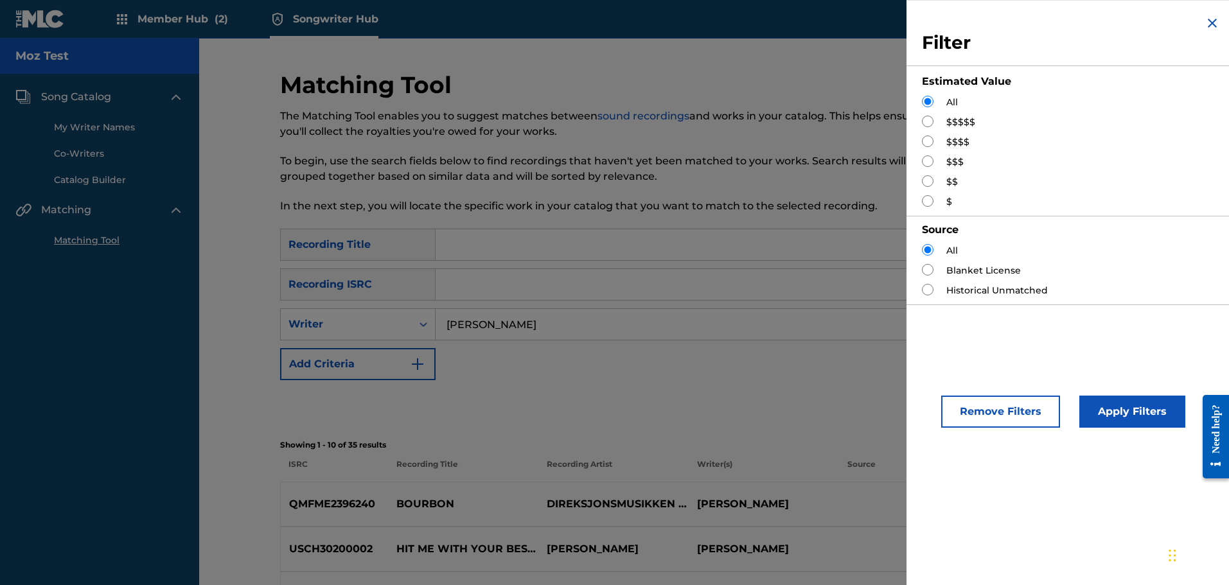
click at [930, 121] on input "Search Form" at bounding box center [928, 122] width 12 height 12
radio input "true"
click at [1109, 397] on button "Apply Filters" at bounding box center [1133, 412] width 106 height 32
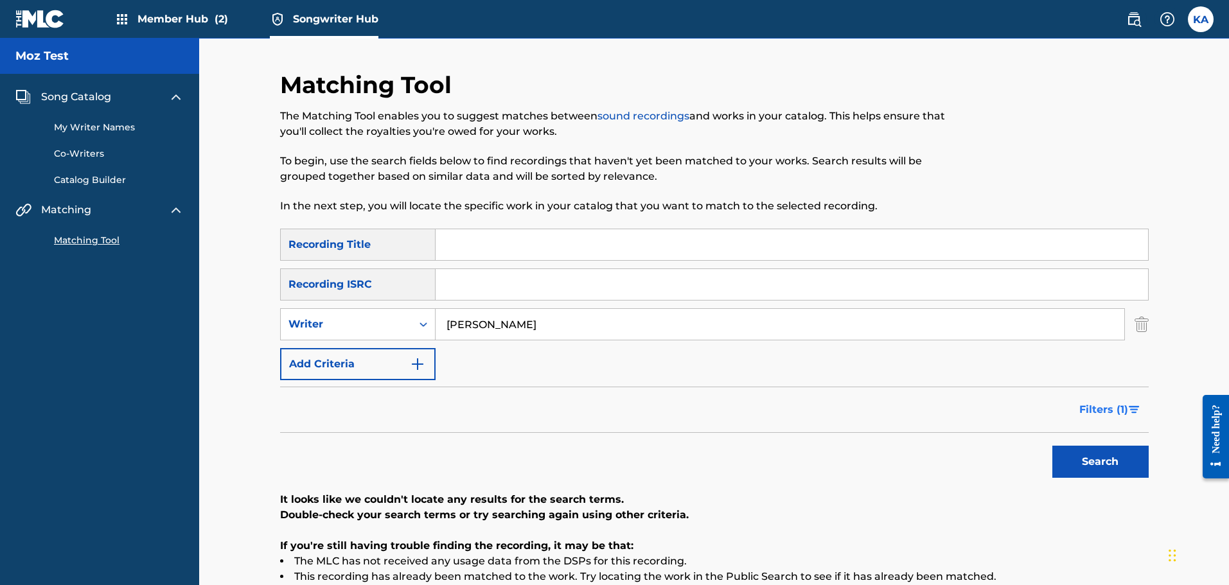
click at [1115, 408] on span "Filters ( 1 )" at bounding box center [1104, 409] width 49 height 15
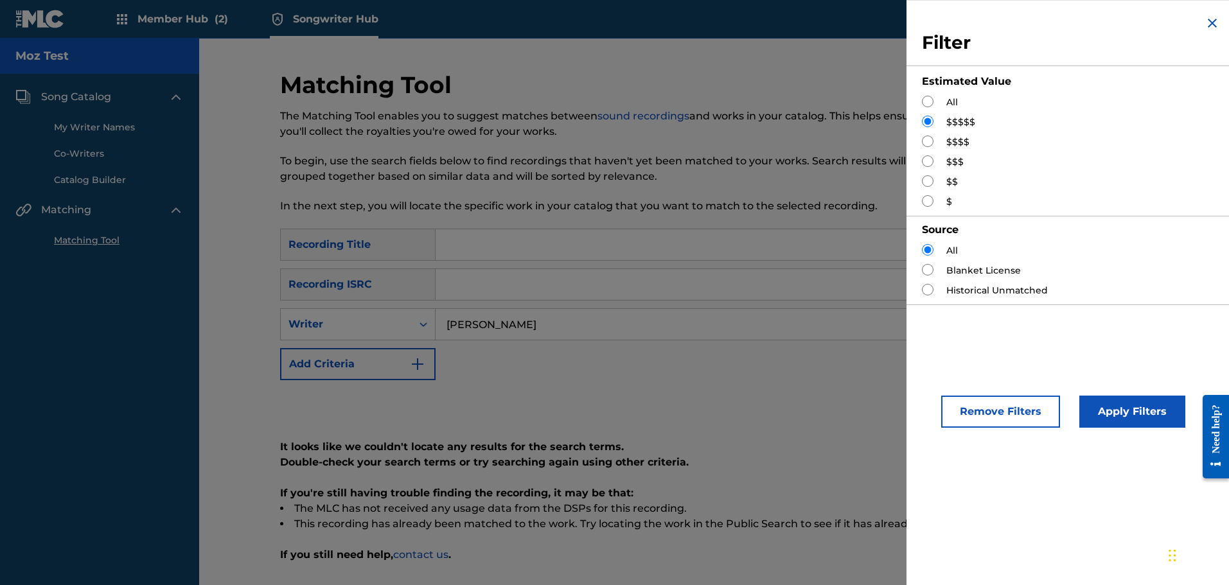
click at [948, 139] on label "$$$$" at bounding box center [958, 142] width 23 height 13
click at [930, 139] on input "Search Form" at bounding box center [928, 142] width 12 height 12
radio input "true"
click at [1118, 413] on button "Apply Filters" at bounding box center [1133, 412] width 106 height 32
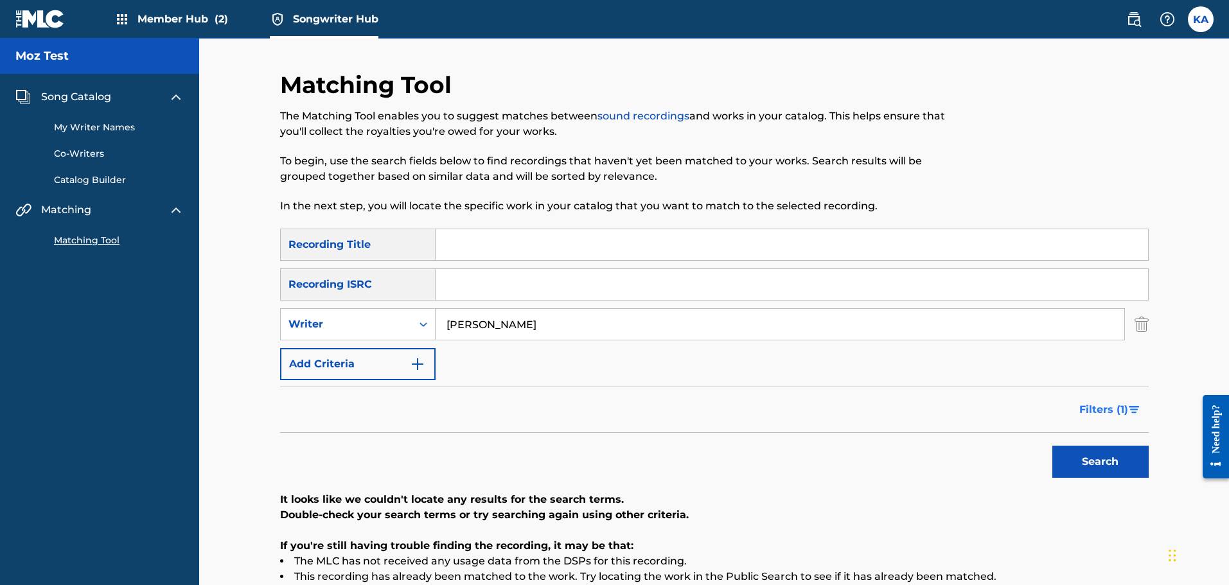
click at [1107, 413] on span "Filters ( 1 )" at bounding box center [1104, 409] width 49 height 15
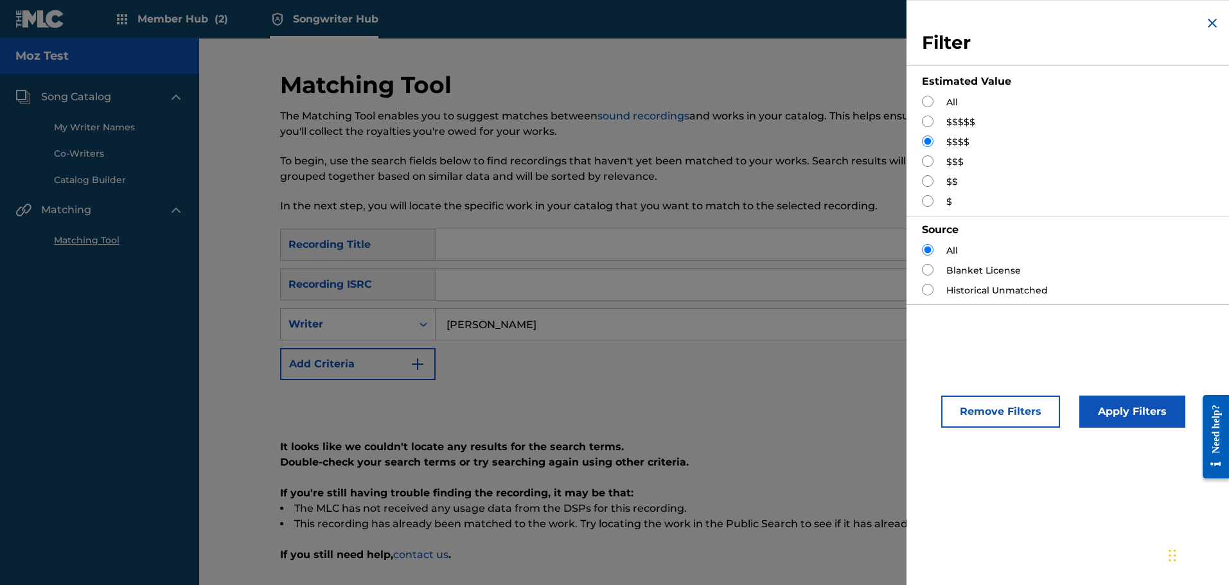
click at [929, 165] on input "Search Form" at bounding box center [928, 162] width 12 height 12
radio input "true"
click at [1105, 407] on button "Apply Filters" at bounding box center [1133, 412] width 106 height 32
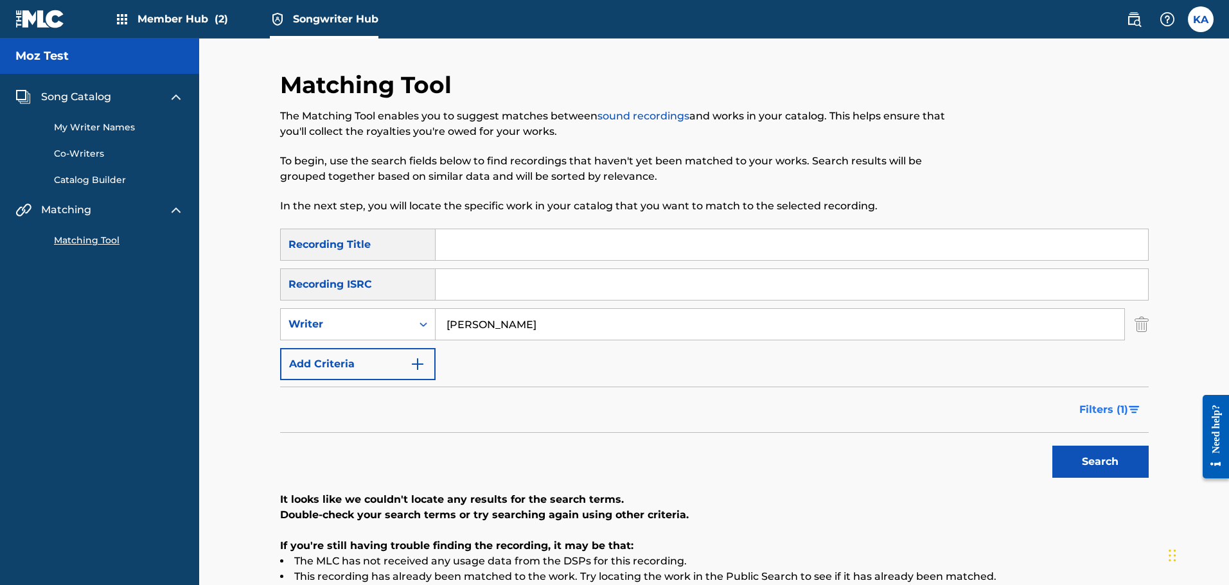
click at [1102, 412] on span "Filters ( 1 )" at bounding box center [1104, 409] width 49 height 15
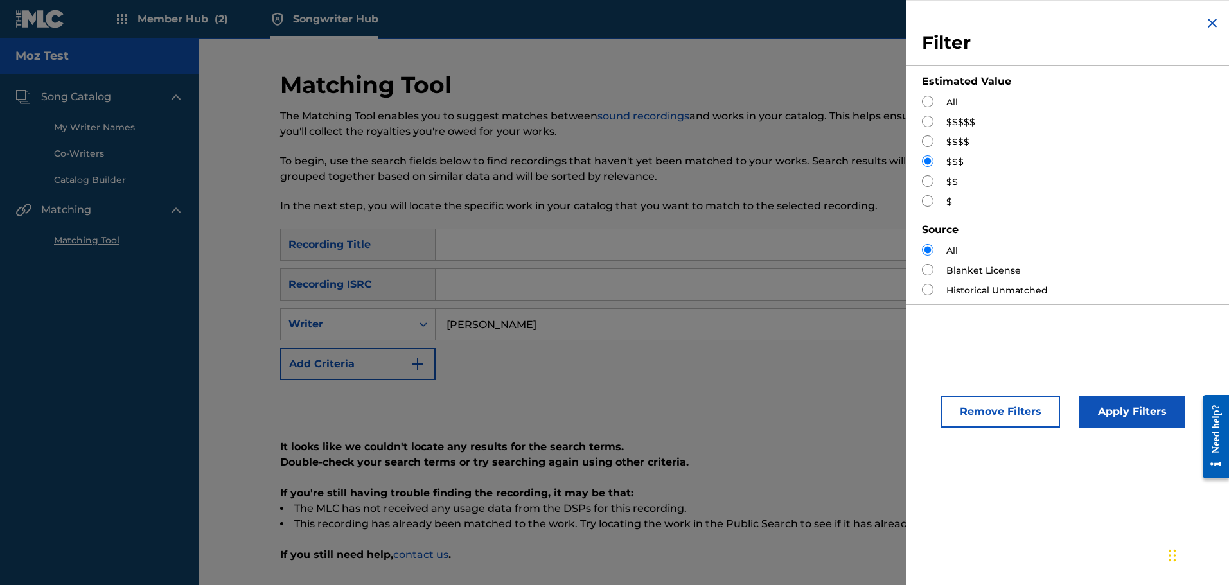
click at [934, 181] on div "$$" at bounding box center [1071, 181] width 298 height 13
click at [928, 172] on div "All $$$$$ $$$$ $$$ $$ $" at bounding box center [1071, 152] width 298 height 113
click at [928, 176] on input "Search Form" at bounding box center [928, 181] width 12 height 12
radio input "true"
click at [1112, 406] on button "Apply Filters" at bounding box center [1133, 412] width 106 height 32
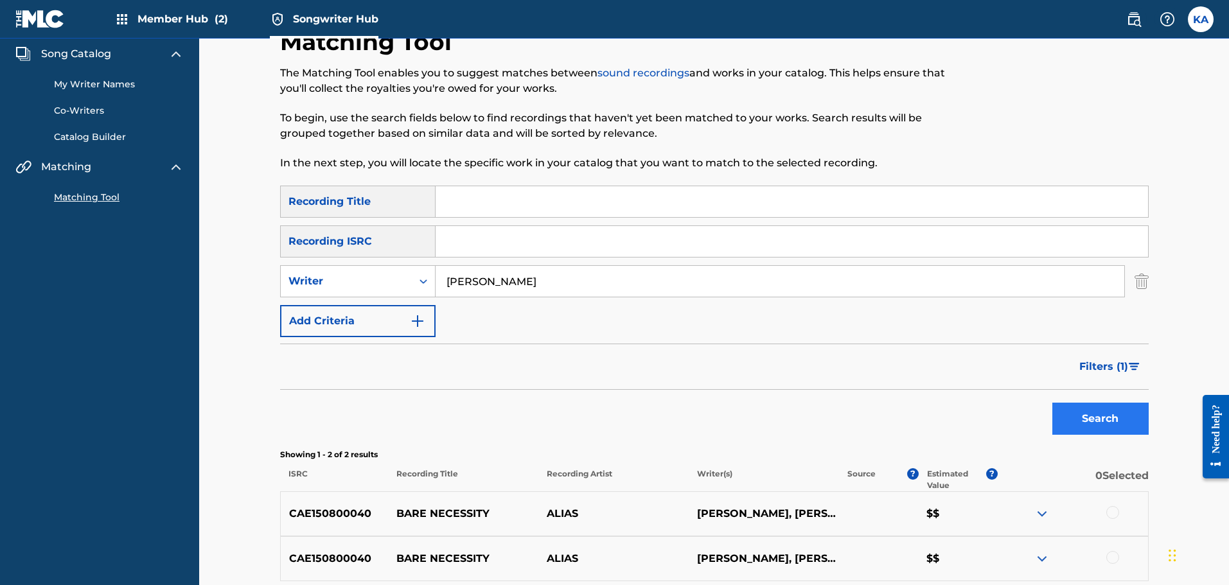
scroll to position [143, 0]
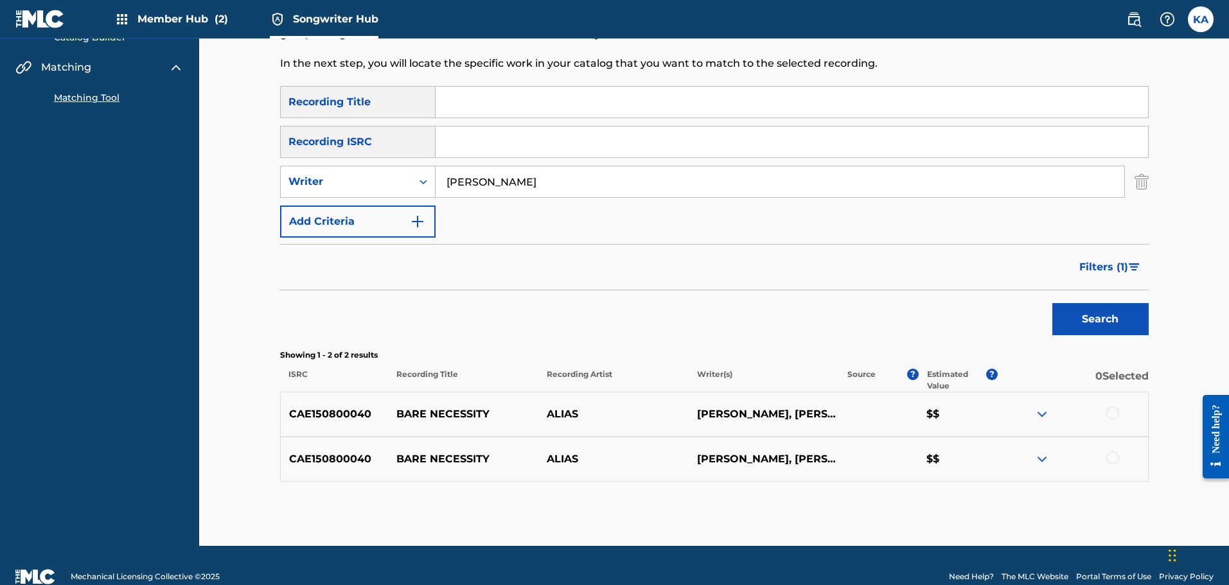
click at [1042, 414] on img at bounding box center [1042, 414] width 15 height 15
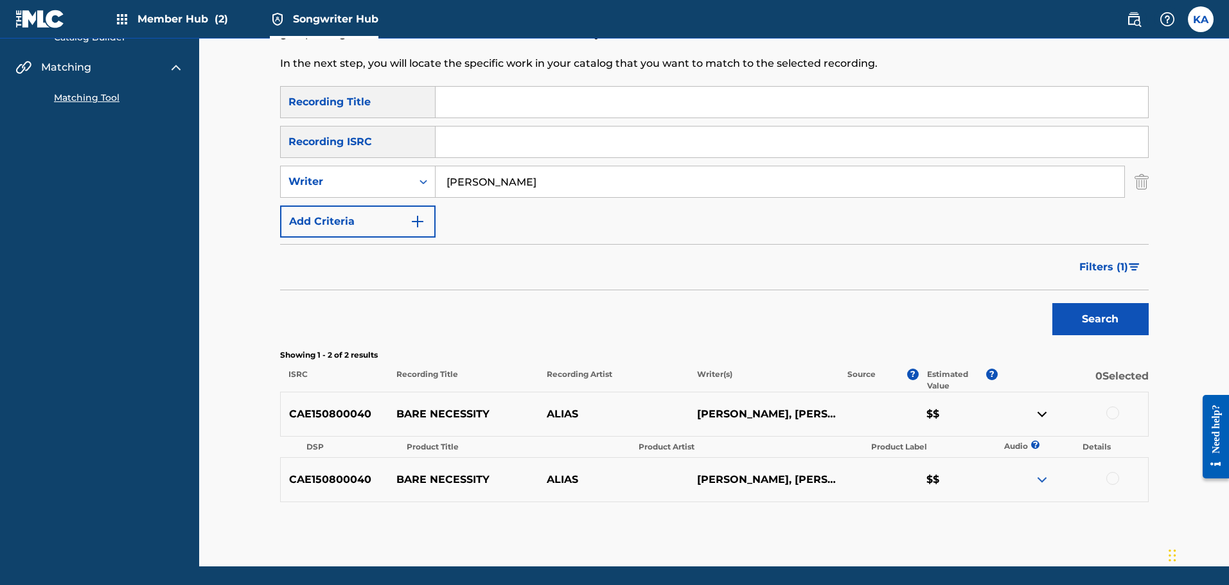
click at [1043, 474] on img at bounding box center [1042, 479] width 15 height 15
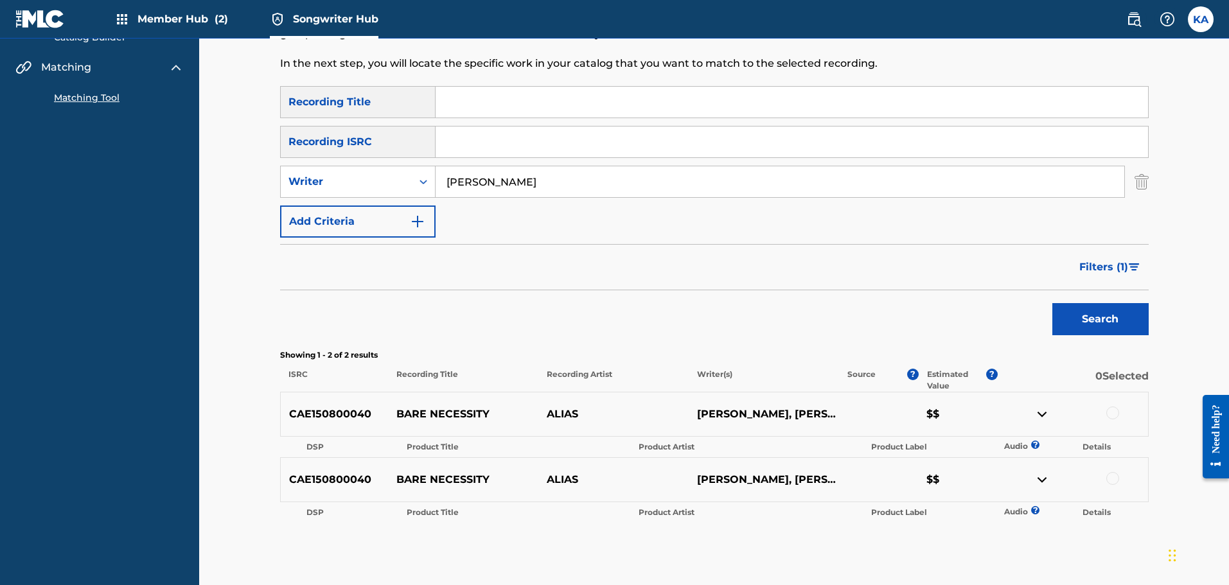
click at [1043, 474] on img at bounding box center [1042, 479] width 15 height 15
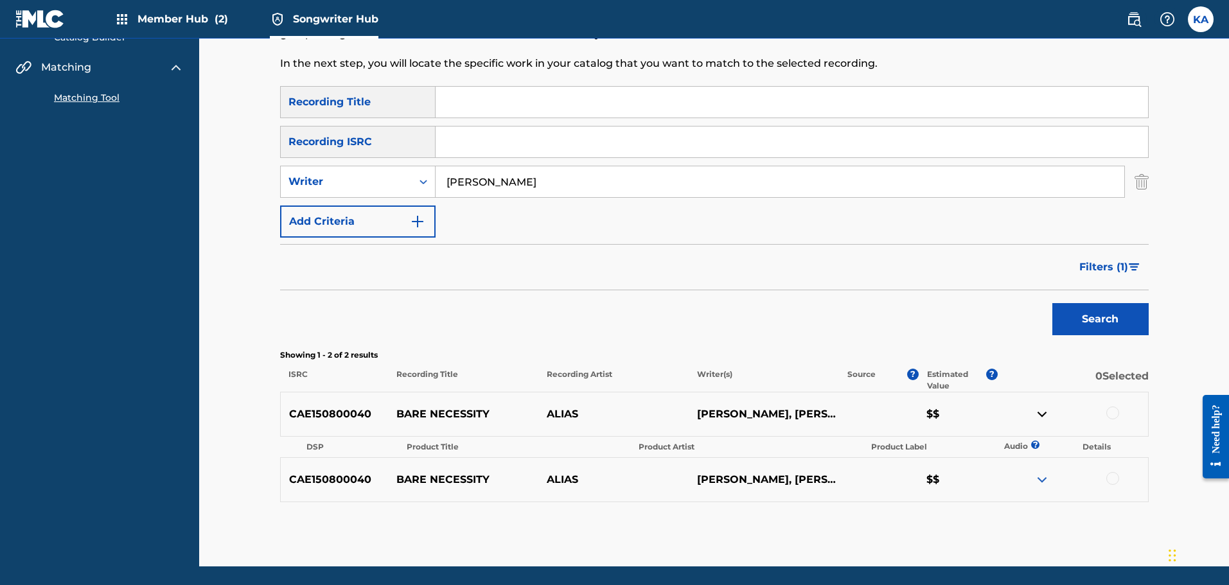
click at [1037, 410] on img at bounding box center [1042, 414] width 15 height 15
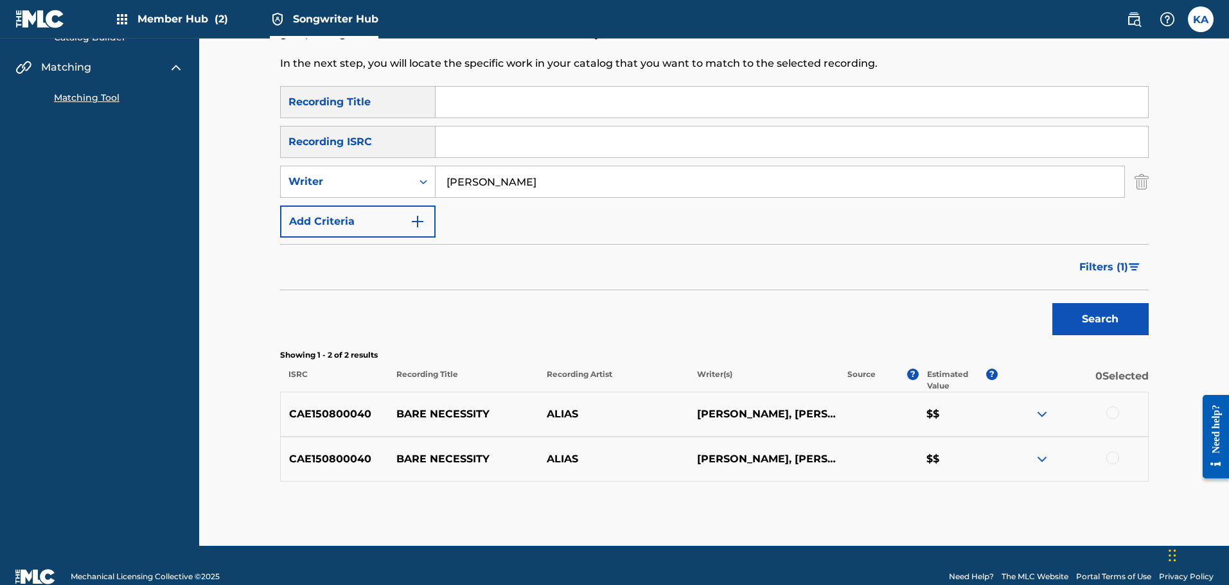
click at [1108, 419] on div at bounding box center [1073, 414] width 150 height 15
drag, startPoint x: 1111, startPoint y: 414, endPoint x: 1114, endPoint y: 443, distance: 29.8
click at [1111, 415] on div at bounding box center [1113, 413] width 13 height 13
click at [1113, 453] on div at bounding box center [1113, 458] width 13 height 13
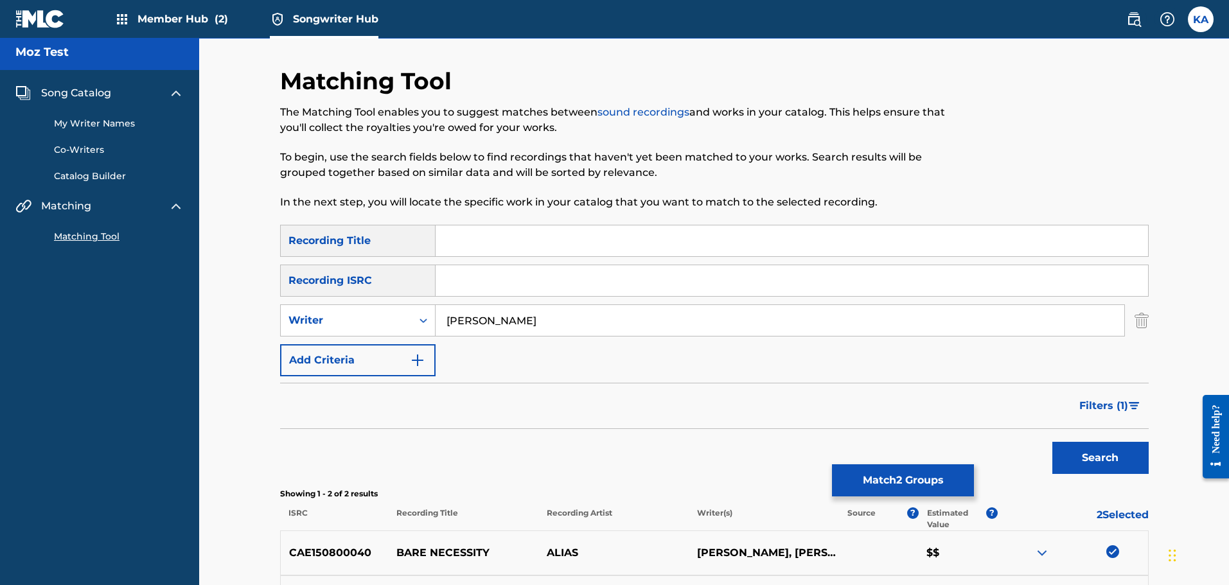
scroll to position [0, 0]
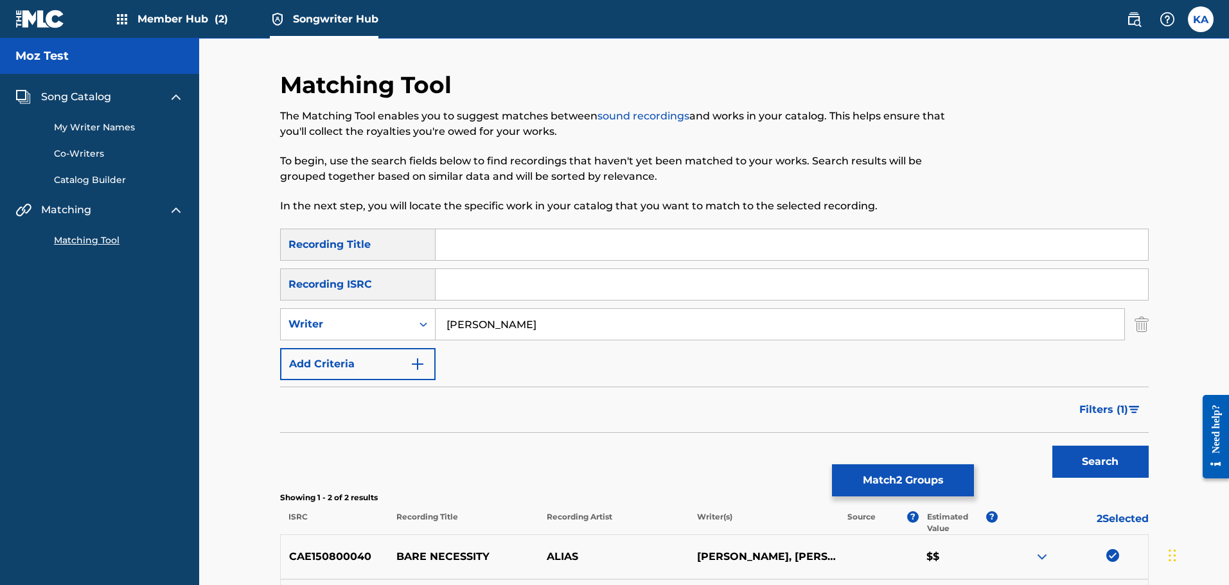
click at [87, 181] on link "Catalog Builder" at bounding box center [119, 180] width 130 height 13
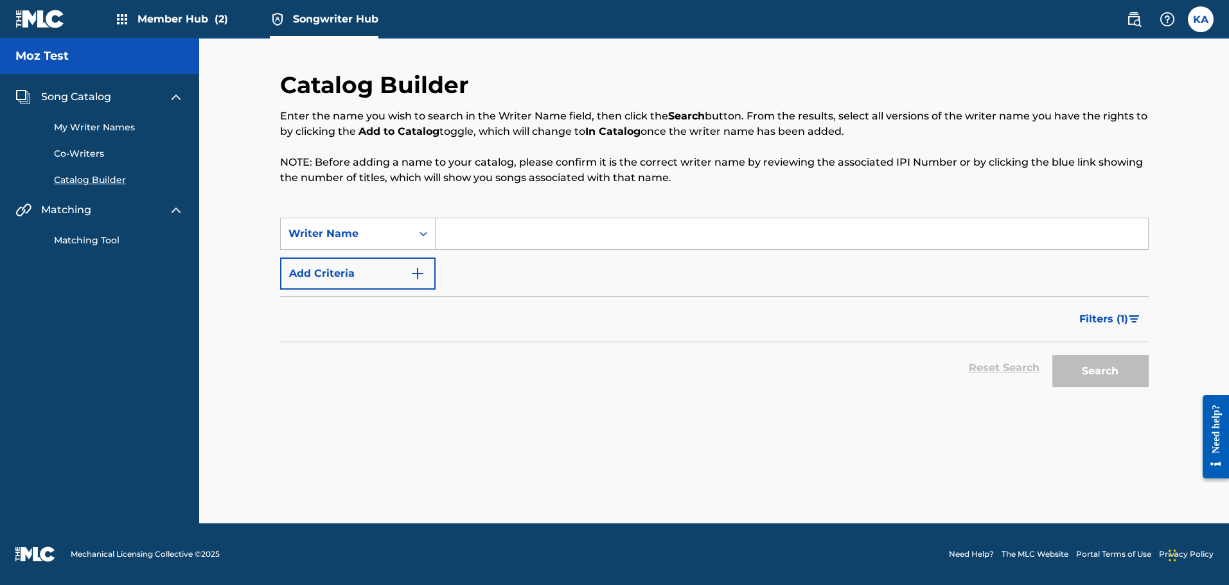
click at [99, 238] on link "Matching Tool" at bounding box center [119, 240] width 130 height 13
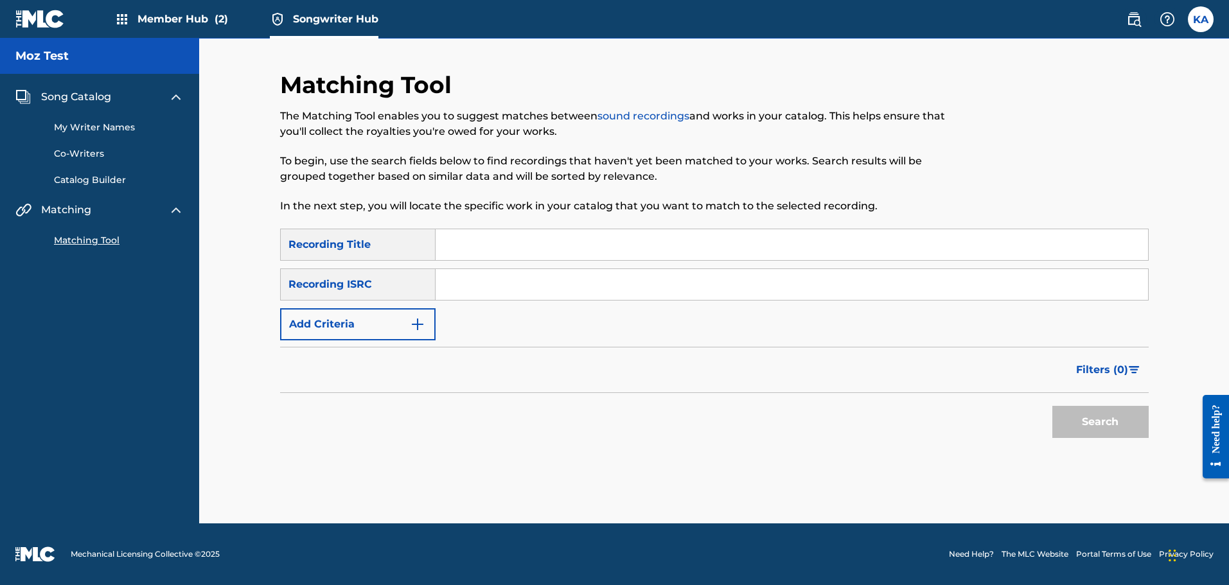
click at [192, 25] on span "Member Hub (2)" at bounding box center [183, 19] width 91 height 15
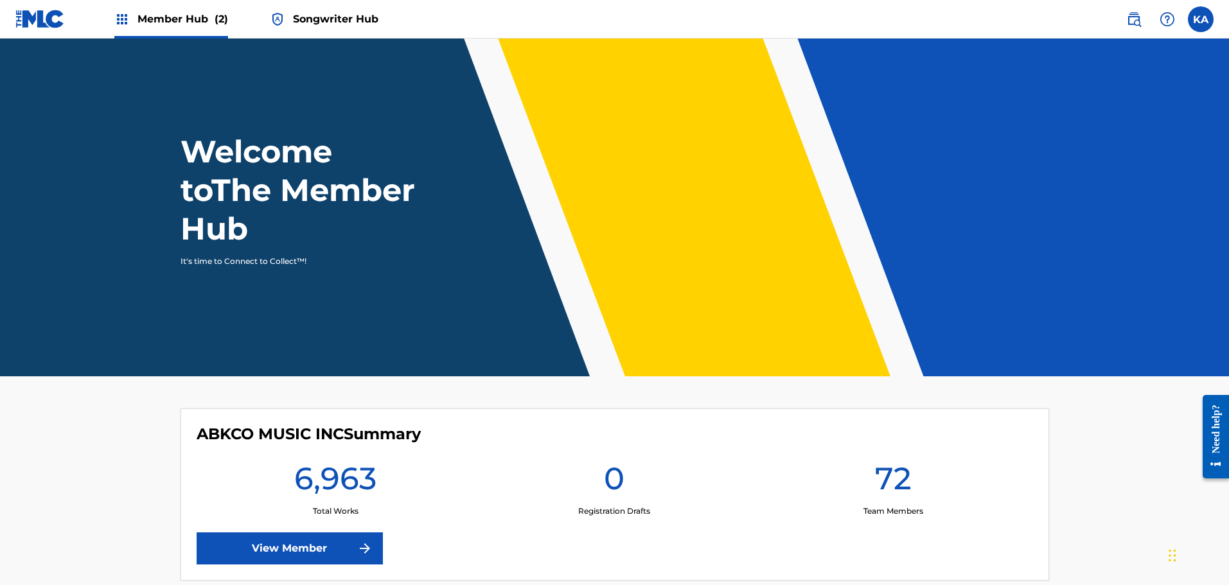
click at [353, 24] on span "Songwriter Hub" at bounding box center [335, 19] width 85 height 15
